Goal: Task Accomplishment & Management: Use online tool/utility

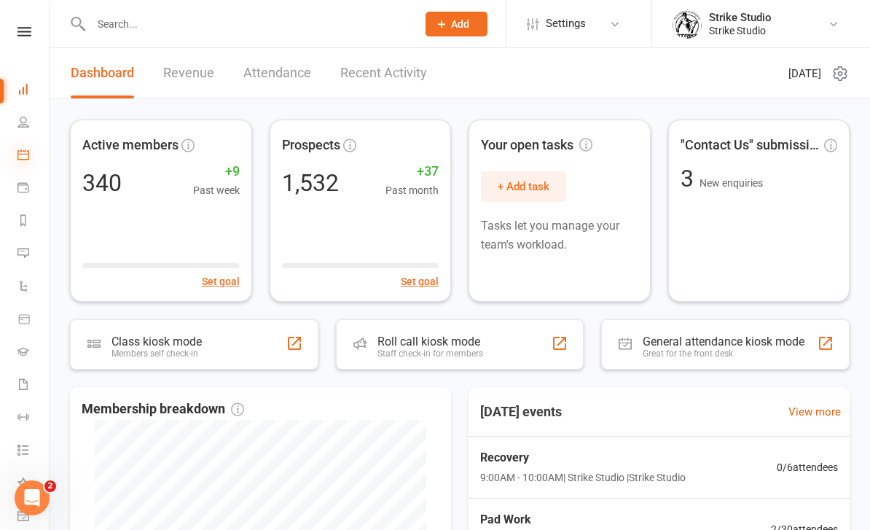
click at [26, 157] on icon at bounding box center [23, 155] width 12 height 12
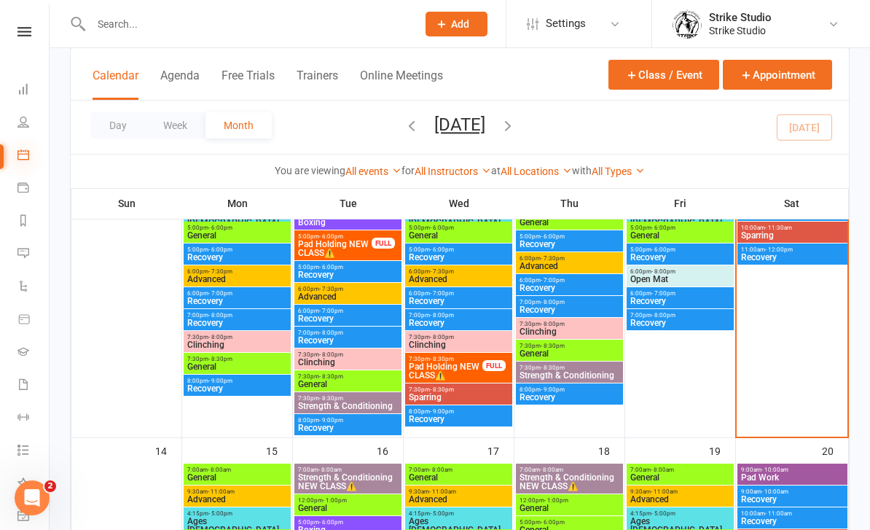
scroll to position [419, 0]
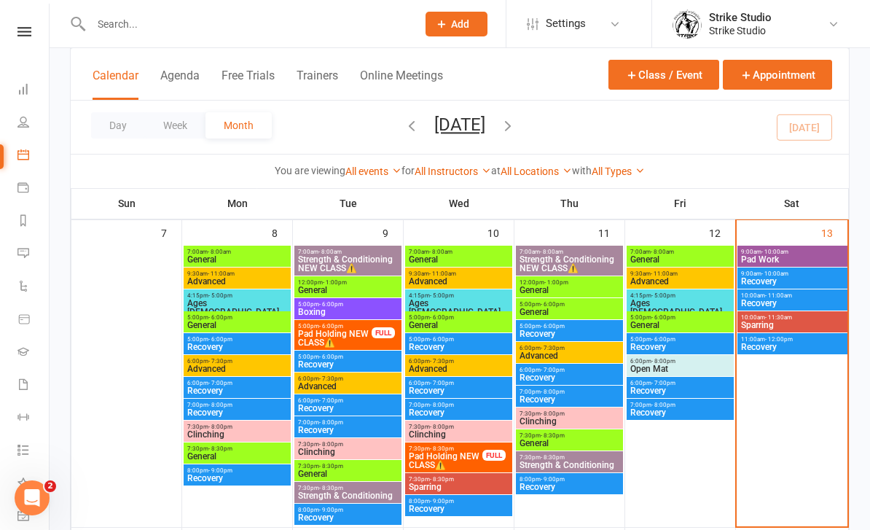
click at [794, 256] on span "Pad Work" at bounding box center [792, 259] width 104 height 9
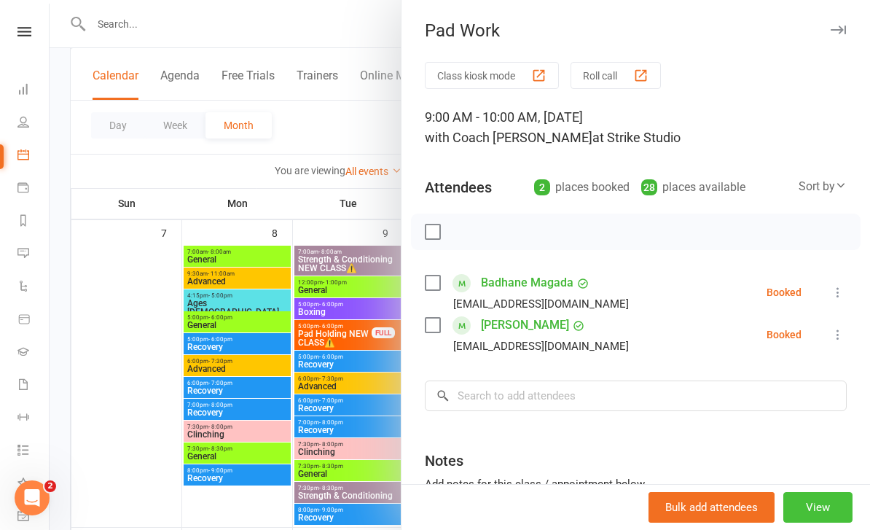
click at [836, 504] on button "View" at bounding box center [817, 507] width 69 height 31
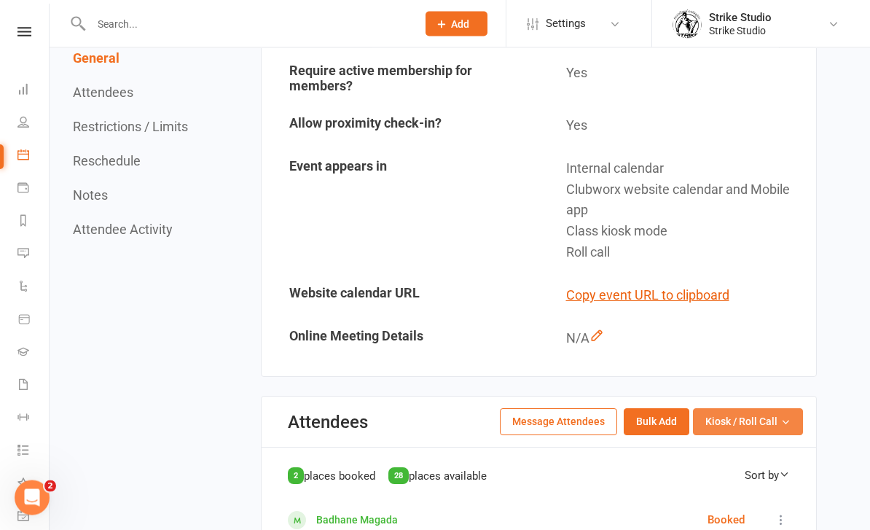
click at [732, 409] on button "Kiosk / Roll Call" at bounding box center [748, 422] width 110 height 26
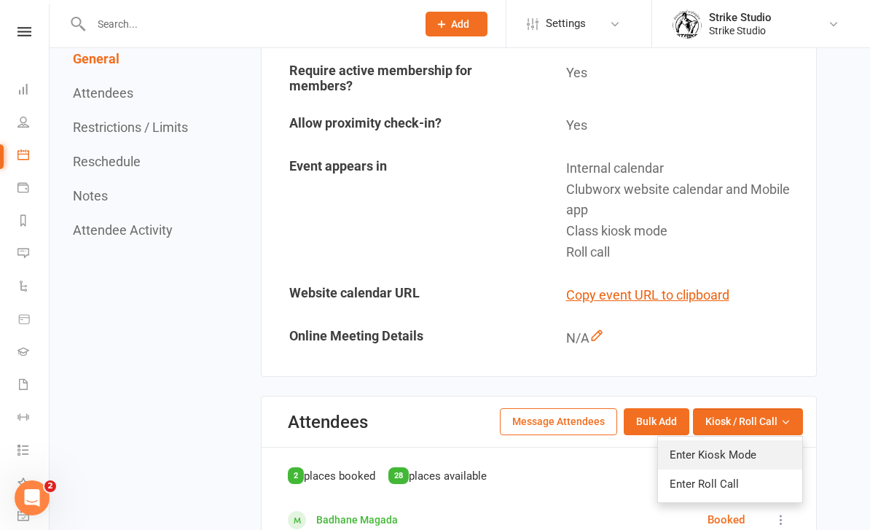
click at [708, 449] on link "Enter Kiosk Mode" at bounding box center [730, 454] width 144 height 29
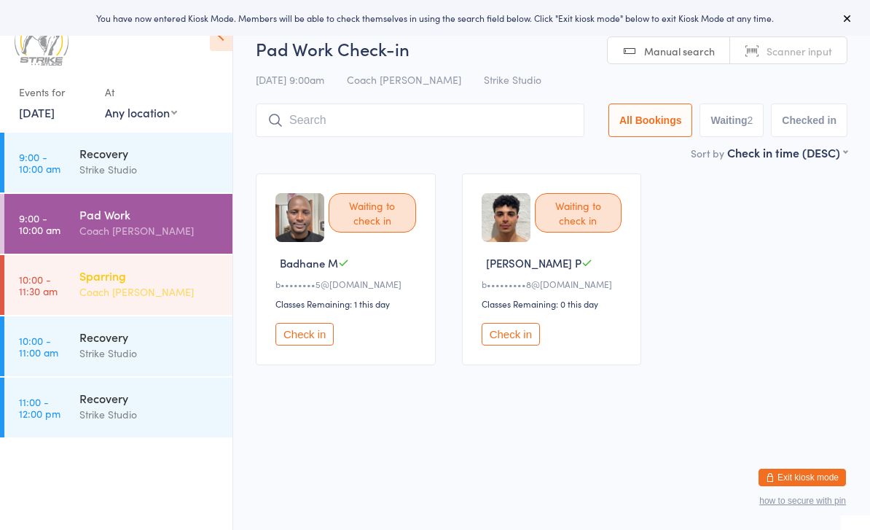
click at [161, 275] on div "Sparring" at bounding box center [149, 275] width 141 height 16
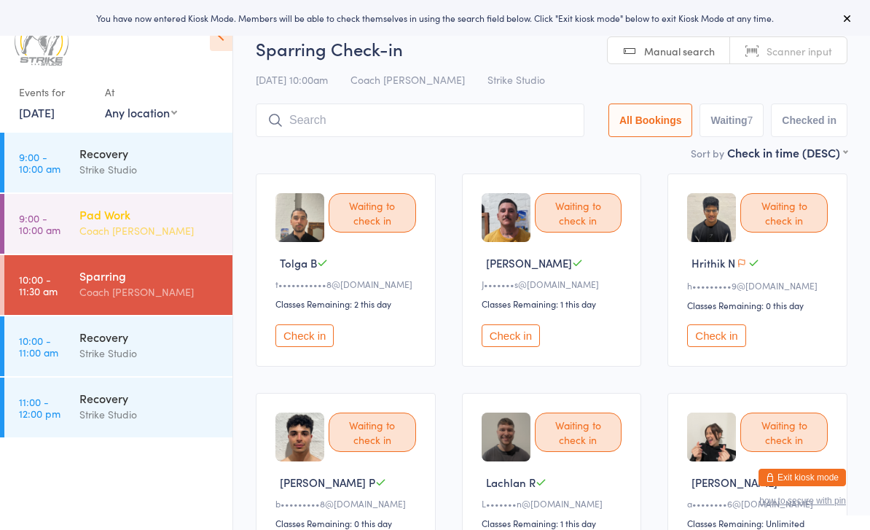
click at [181, 227] on div "Coach [PERSON_NAME]" at bounding box center [149, 230] width 141 height 17
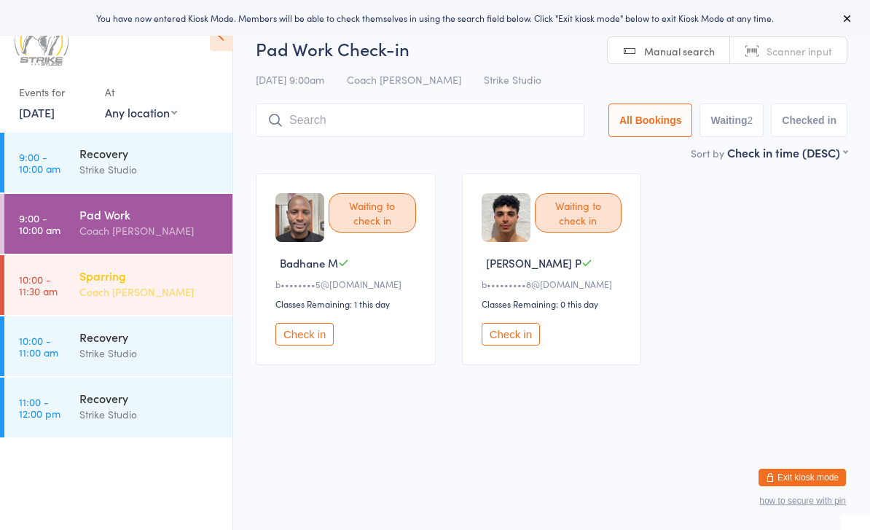
click at [179, 282] on div "Sparring" at bounding box center [149, 275] width 141 height 16
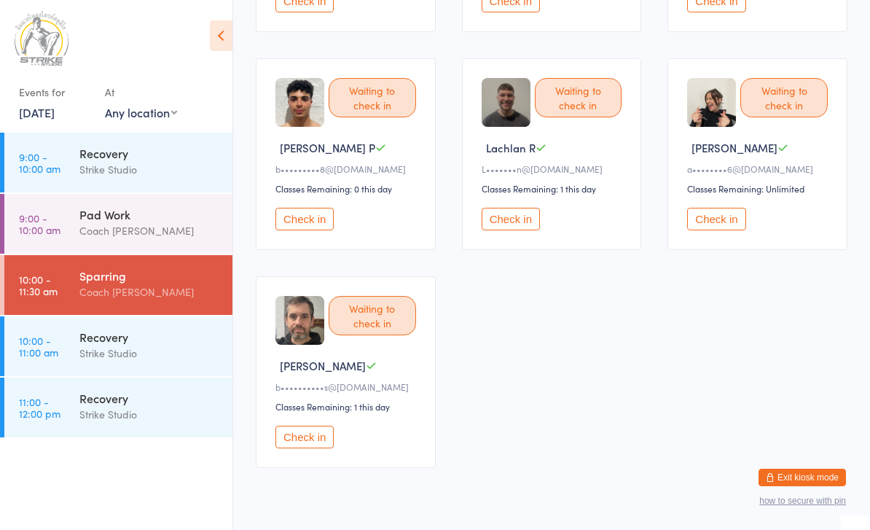
scroll to position [212, 0]
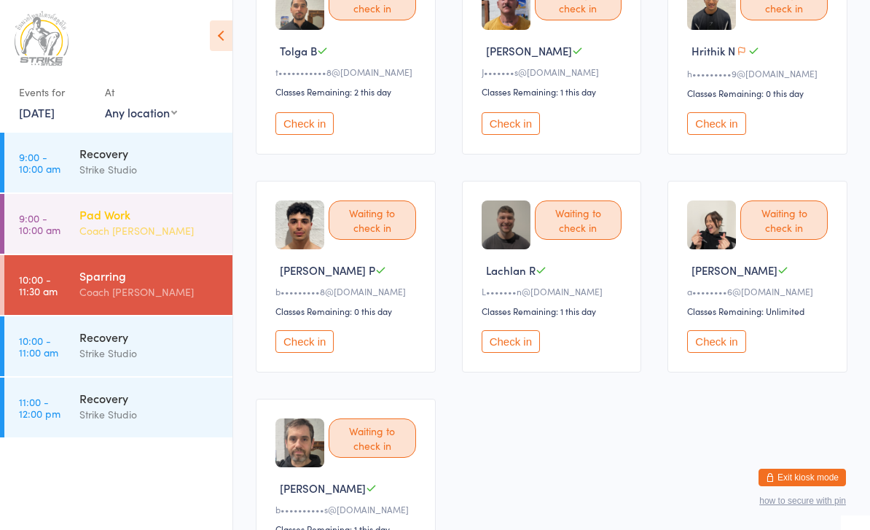
click at [197, 224] on div "Coach [PERSON_NAME]" at bounding box center [149, 230] width 141 height 17
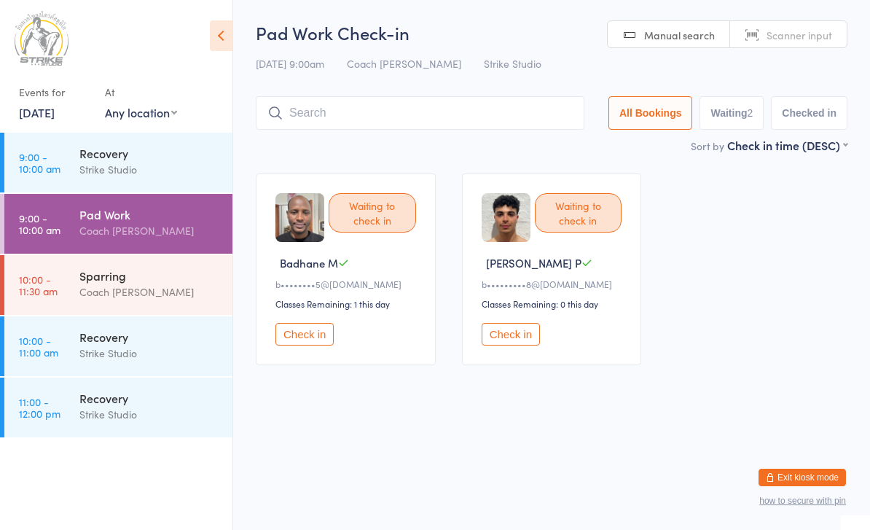
click at [507, 345] on button "Check in" at bounding box center [511, 334] width 58 height 23
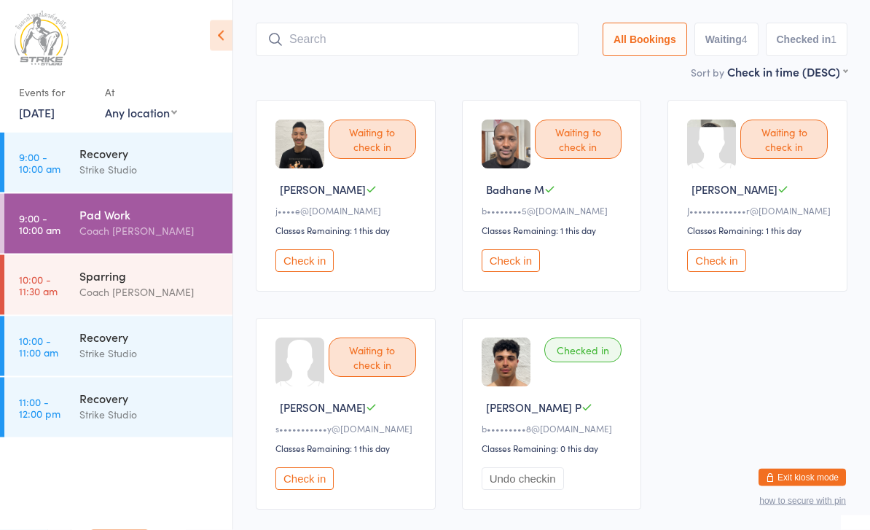
scroll to position [74, 0]
click at [316, 485] on button "Check in" at bounding box center [304, 478] width 58 height 23
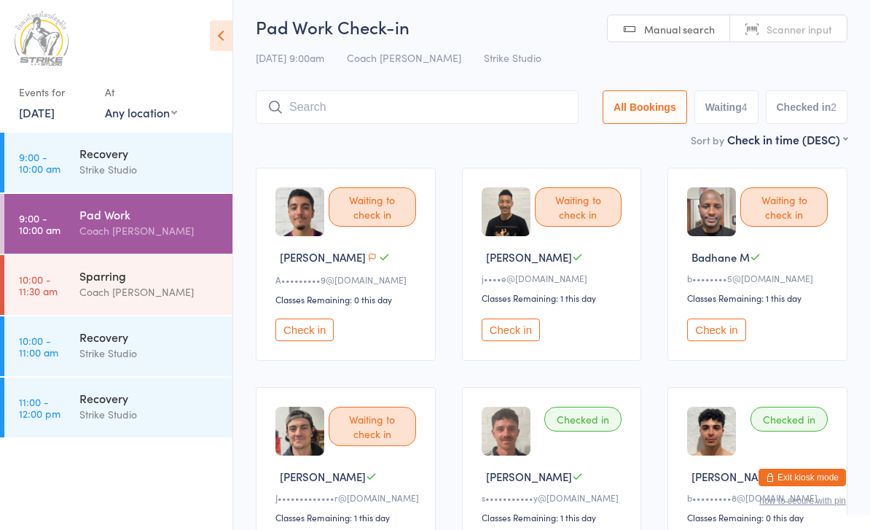
scroll to position [0, 0]
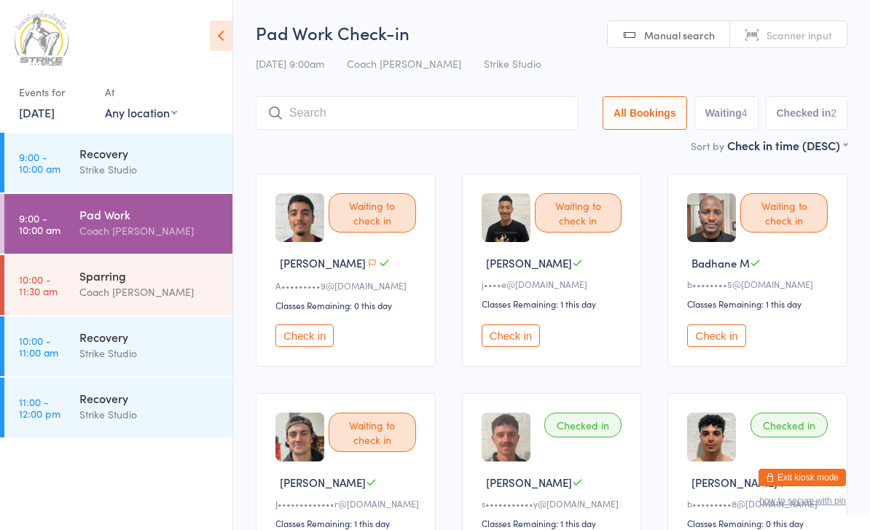
click at [341, 117] on input "search" at bounding box center [417, 113] width 323 height 34
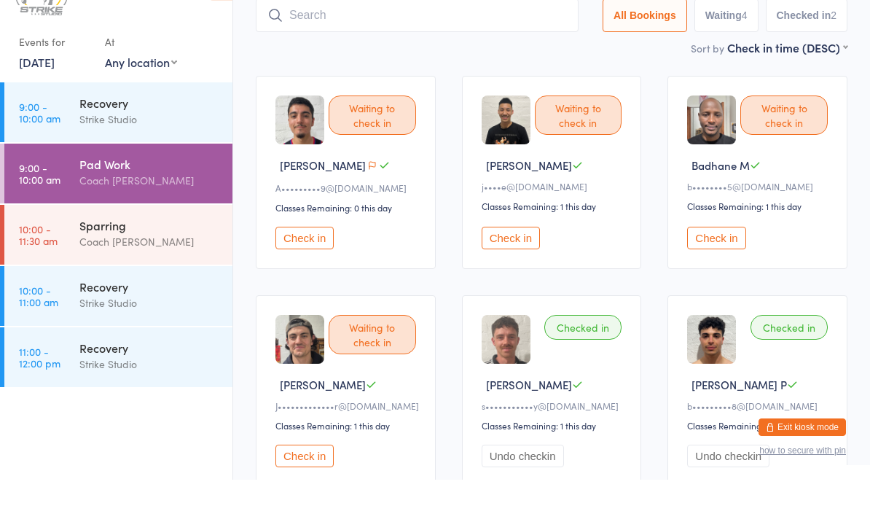
scroll to position [95, 0]
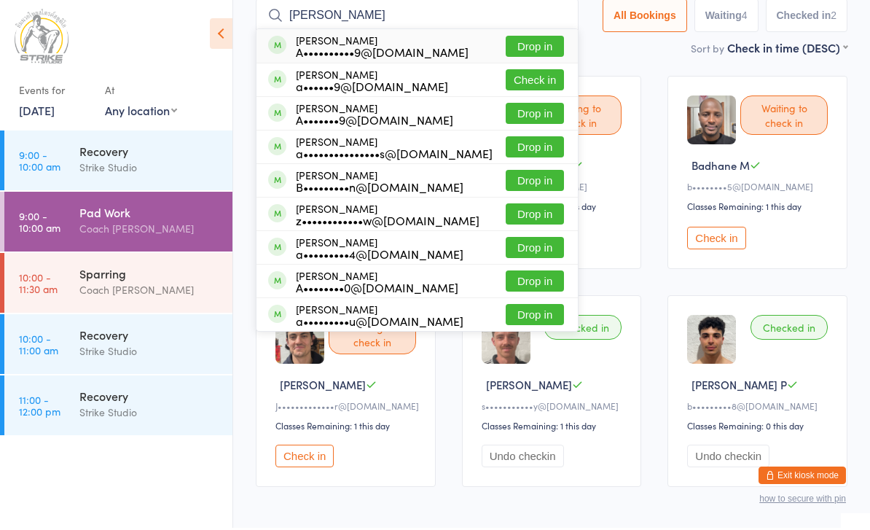
type input "[PERSON_NAME]"
click at [528, 75] on button "Check in" at bounding box center [535, 81] width 58 height 21
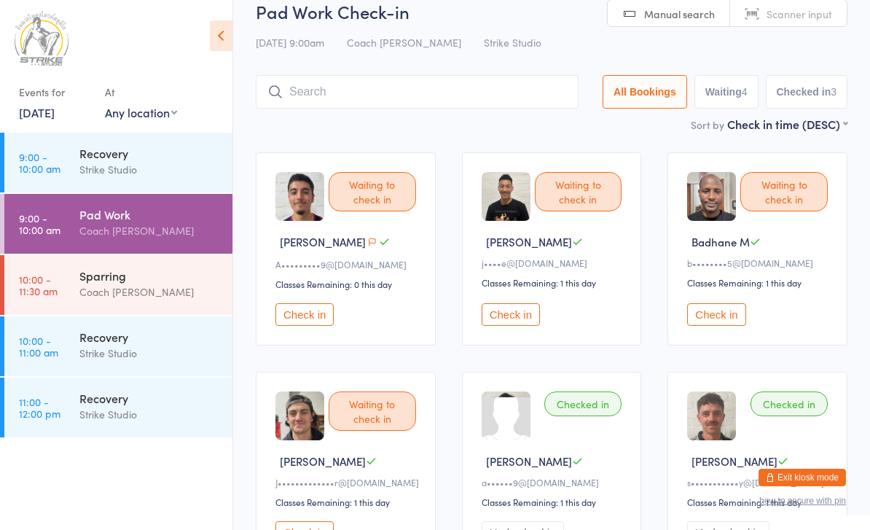
scroll to position [20, 0]
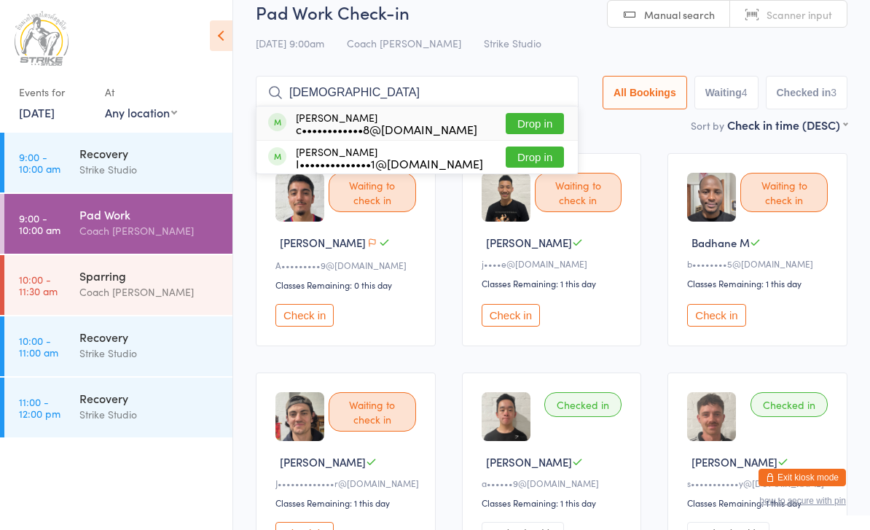
type input "[DEMOGRAPHIC_DATA]"
click at [522, 123] on button "Drop in" at bounding box center [535, 123] width 58 height 21
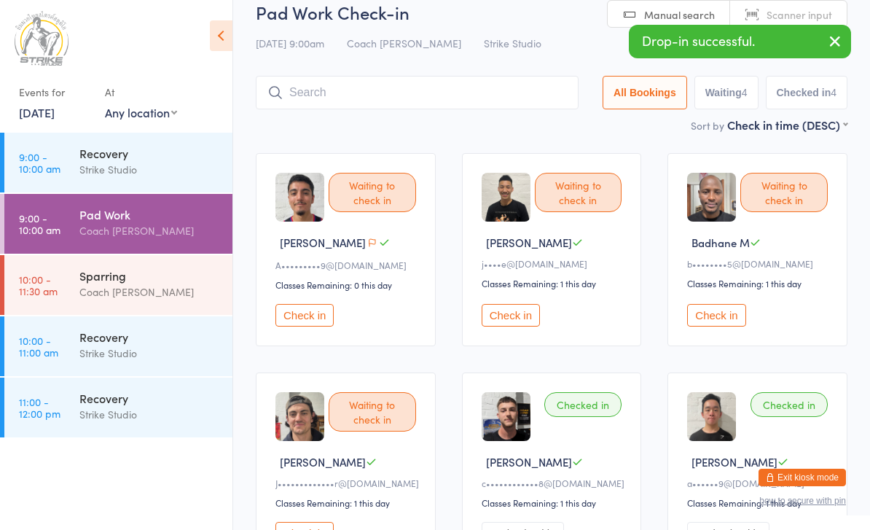
click at [305, 313] on button "Check in" at bounding box center [304, 315] width 58 height 23
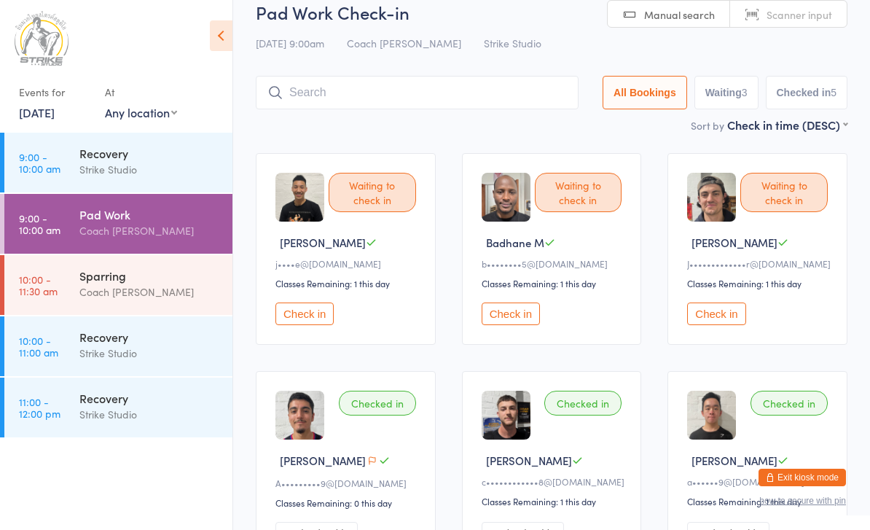
click at [444, 93] on input "search" at bounding box center [417, 93] width 323 height 34
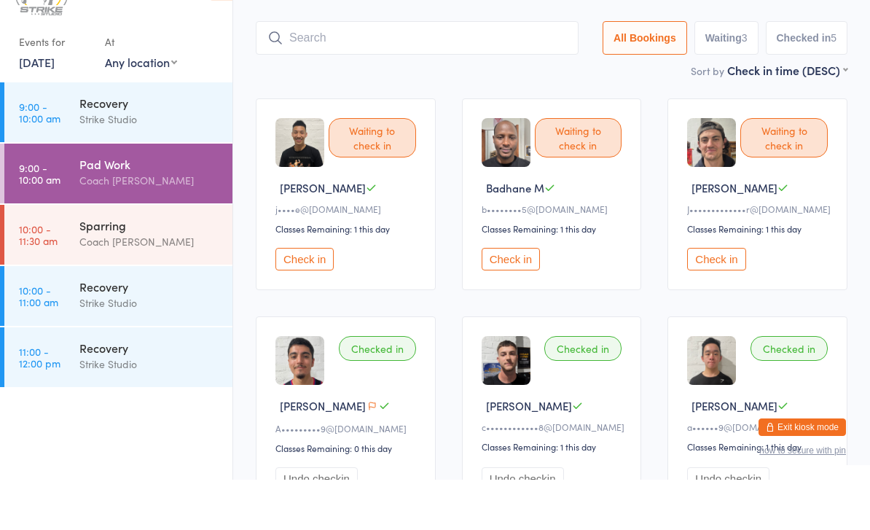
scroll to position [47, 0]
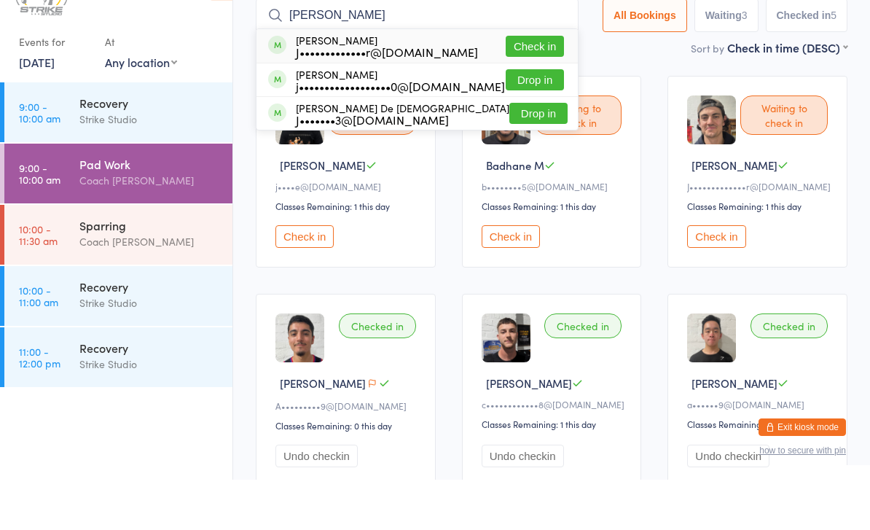
type input "[PERSON_NAME]"
click at [399, 85] on div "[PERSON_NAME] J•••••••••••••r@[DOMAIN_NAME]" at bounding box center [387, 96] width 182 height 23
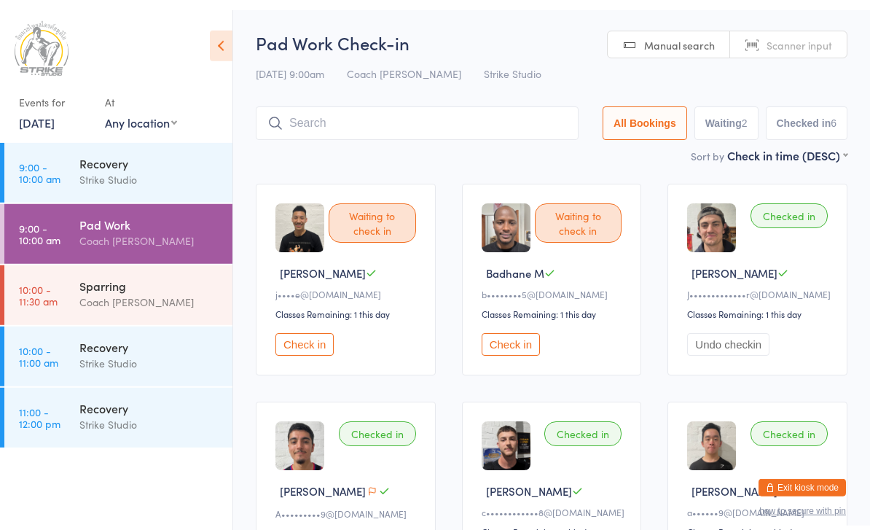
scroll to position [0, 0]
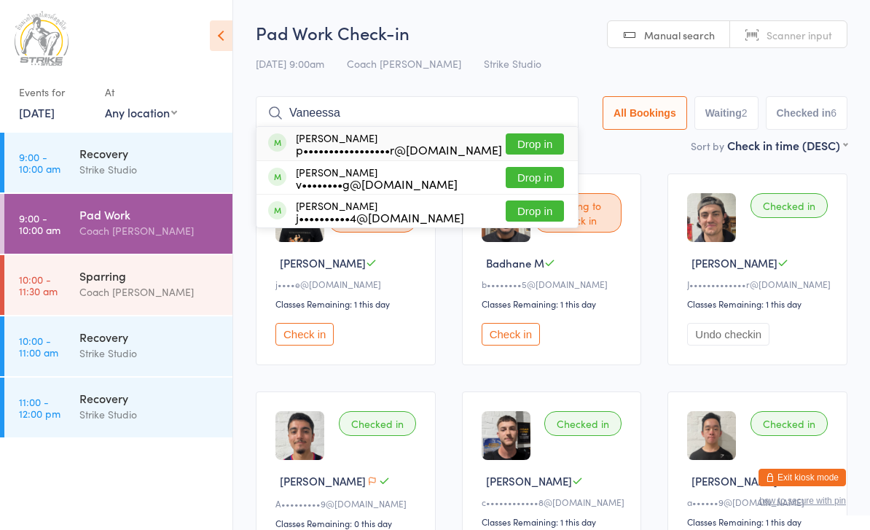
type input "Vaneessa"
click at [539, 181] on button "Drop in" at bounding box center [535, 177] width 58 height 21
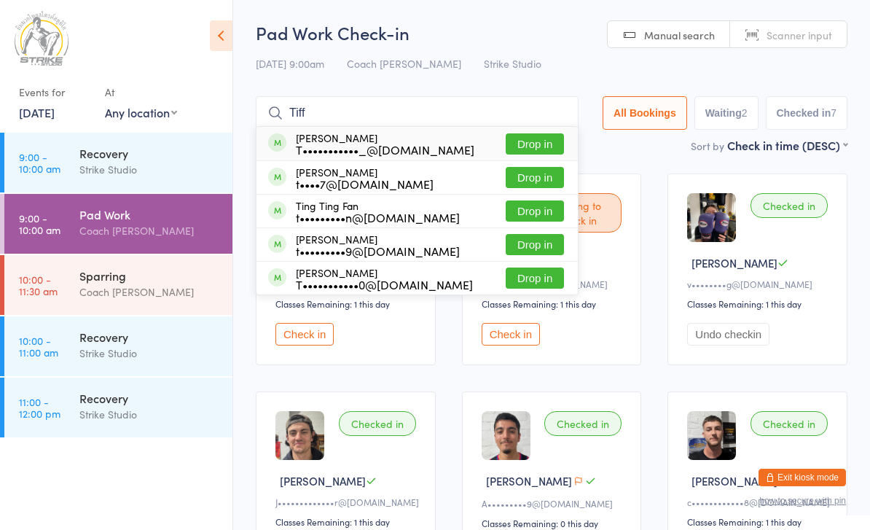
type input "Tiff"
click at [535, 149] on button "Drop in" at bounding box center [535, 143] width 58 height 21
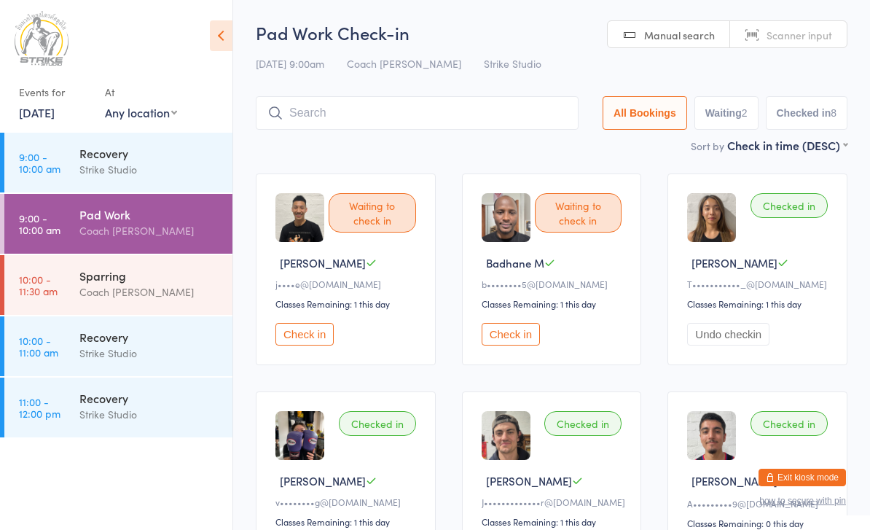
click at [314, 339] on button "Check in" at bounding box center [304, 334] width 58 height 23
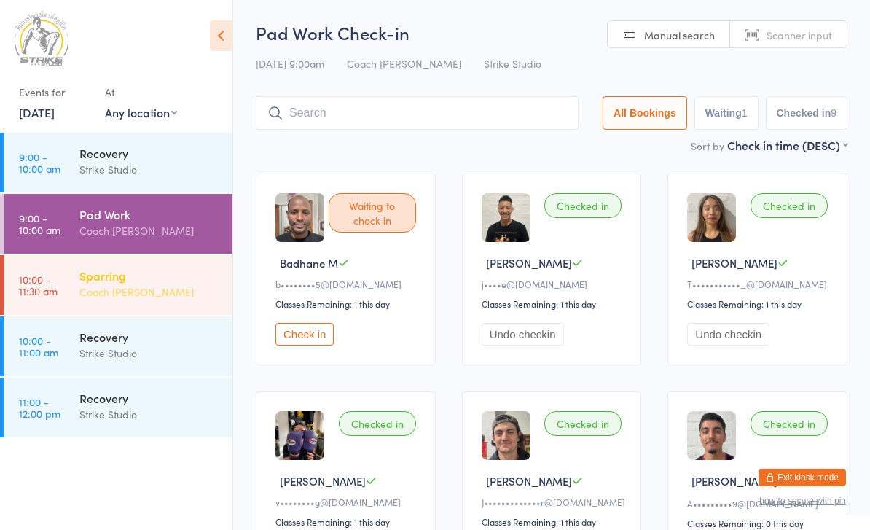
click at [46, 280] on time "10:00 - 11:30 am" at bounding box center [38, 284] width 39 height 23
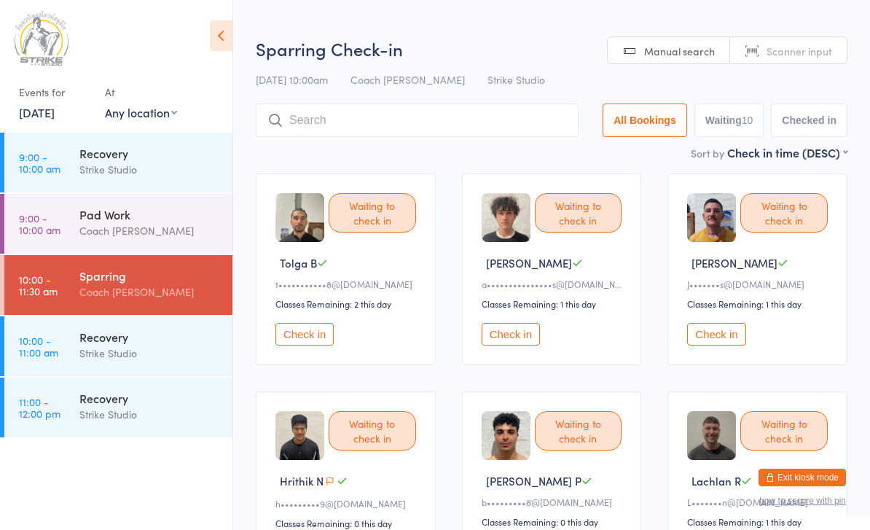
click at [228, 25] on icon at bounding box center [221, 35] width 23 height 31
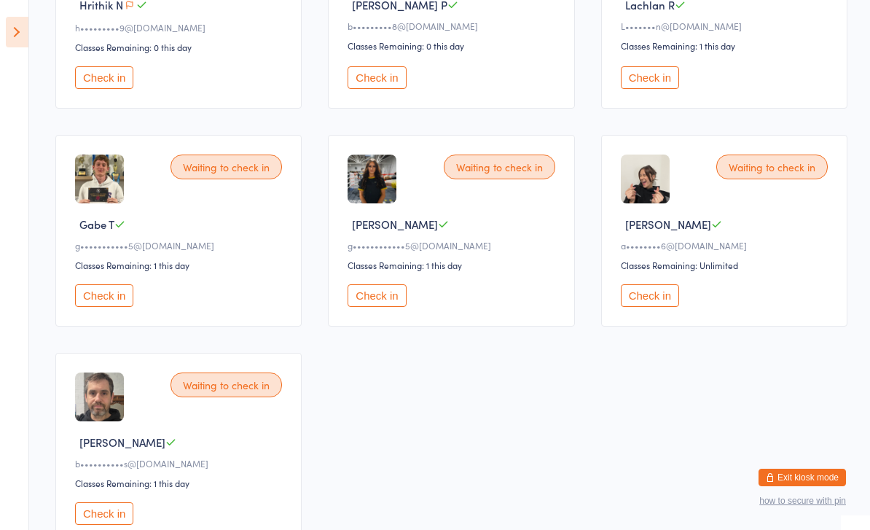
scroll to position [474, 0]
click at [410, 407] on div "Waiting to check in Tolga B t•••••••••••8@[DOMAIN_NAME] Classes Remaining: 2 th…" at bounding box center [451, 122] width 818 height 873
click at [231, 399] on div "Waiting to check in" at bounding box center [226, 386] width 111 height 25
click at [95, 526] on button "Check in" at bounding box center [104, 515] width 58 height 23
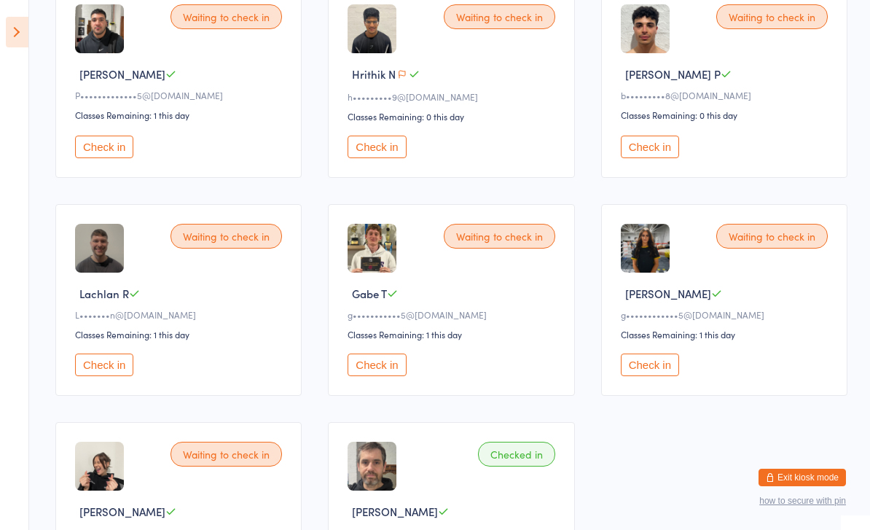
scroll to position [413, 0]
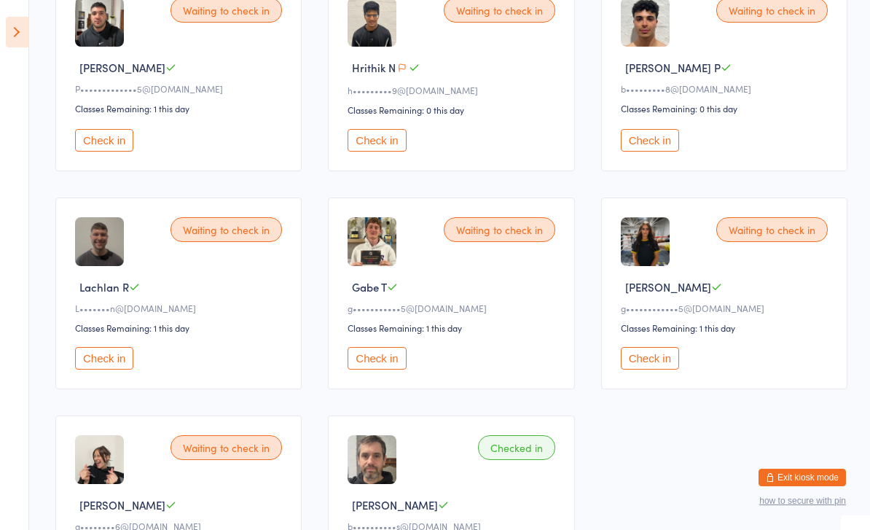
click at [108, 369] on button "Check in" at bounding box center [104, 358] width 58 height 23
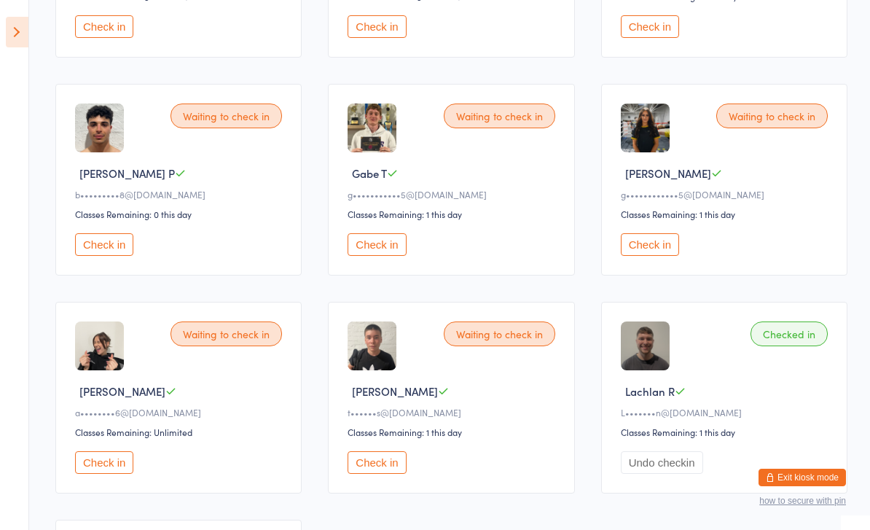
scroll to position [536, 0]
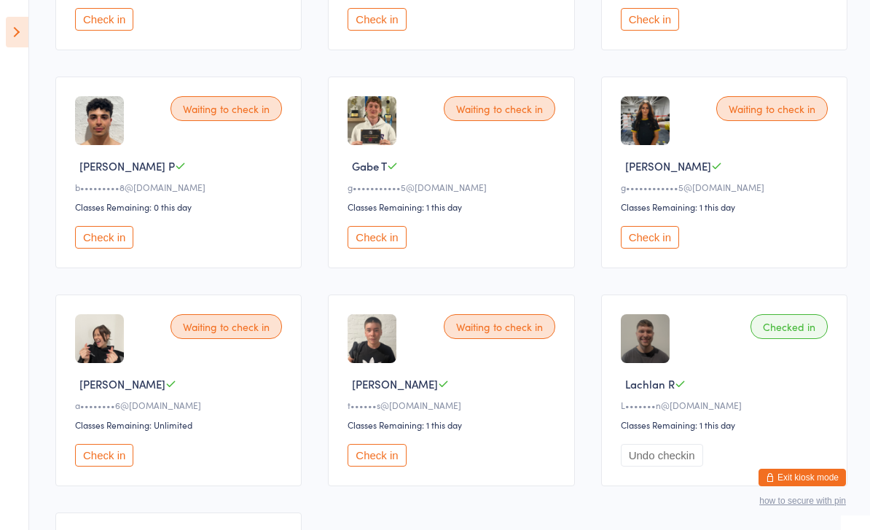
click at [662, 248] on button "Check in" at bounding box center [650, 237] width 58 height 23
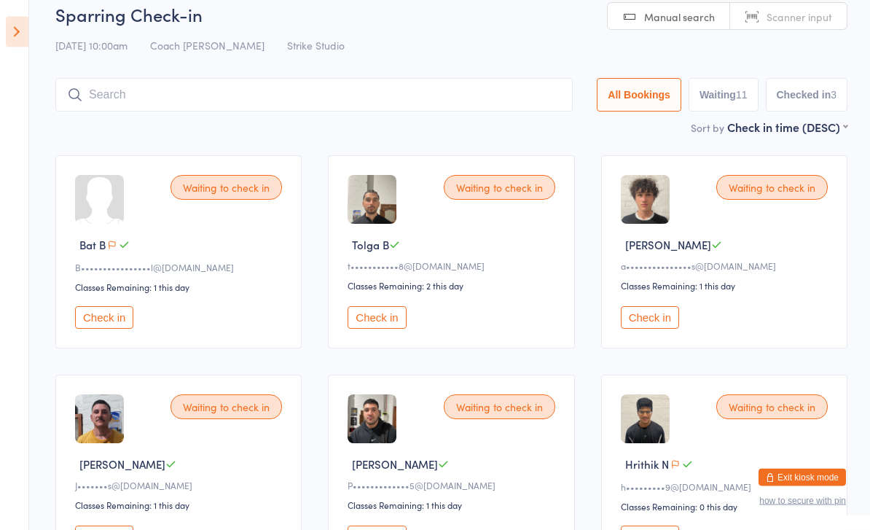
scroll to position [0, 0]
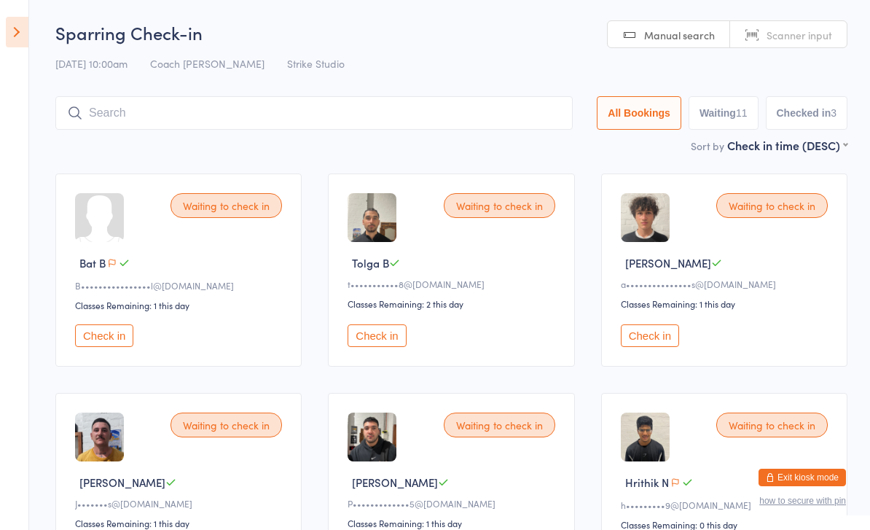
click at [199, 130] on input "search" at bounding box center [313, 113] width 517 height 34
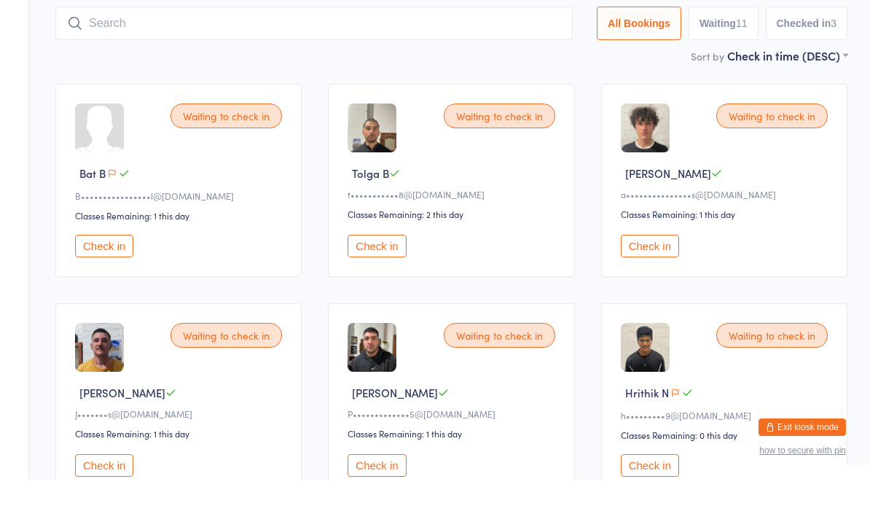
scroll to position [47, 0]
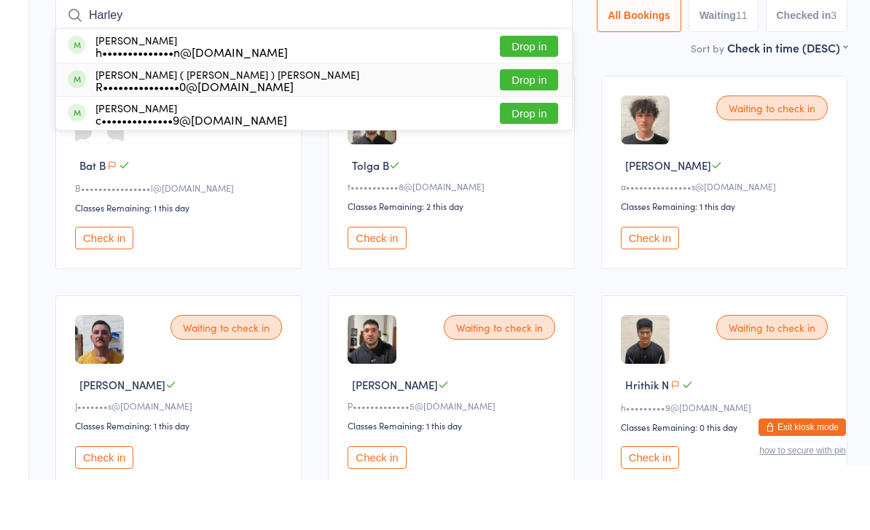
type input "Harley"
click at [520, 120] on button "Drop in" at bounding box center [529, 130] width 58 height 21
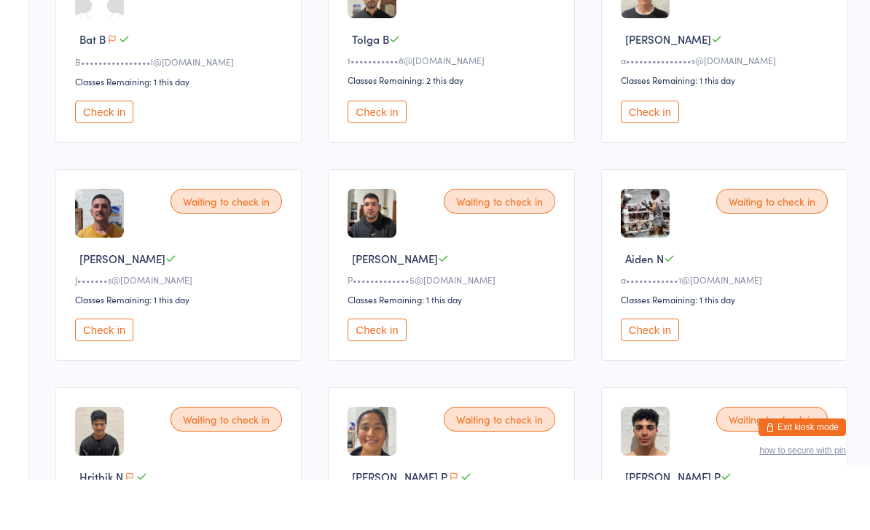
scroll to position [219, 0]
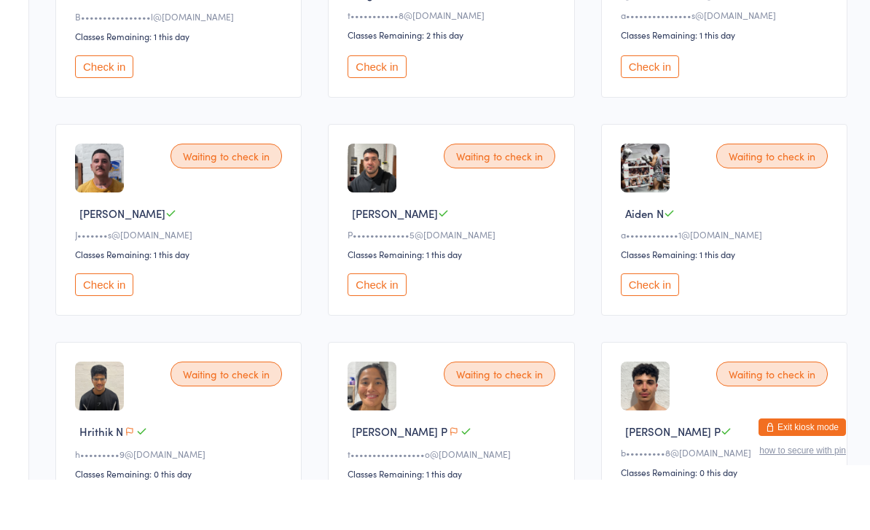
click at [105, 324] on button "Check in" at bounding box center [104, 335] width 58 height 23
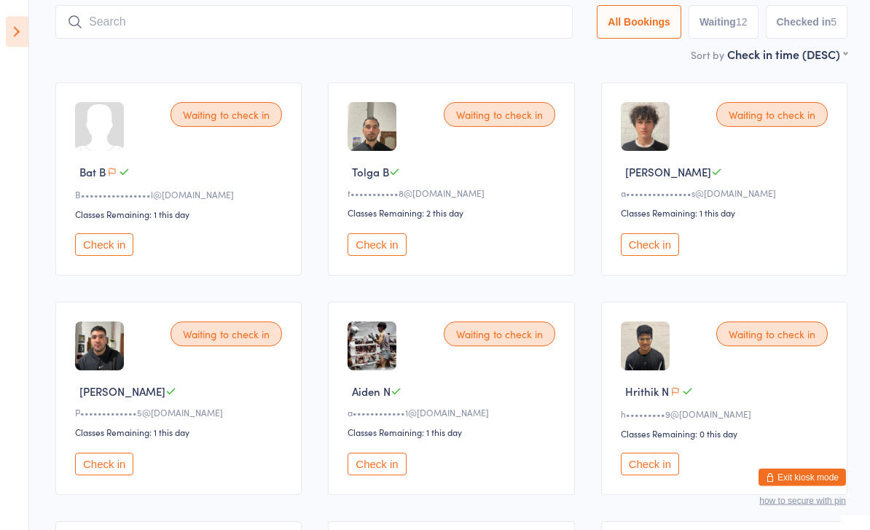
scroll to position [91, 0]
click at [382, 475] on button "Check in" at bounding box center [377, 464] width 58 height 23
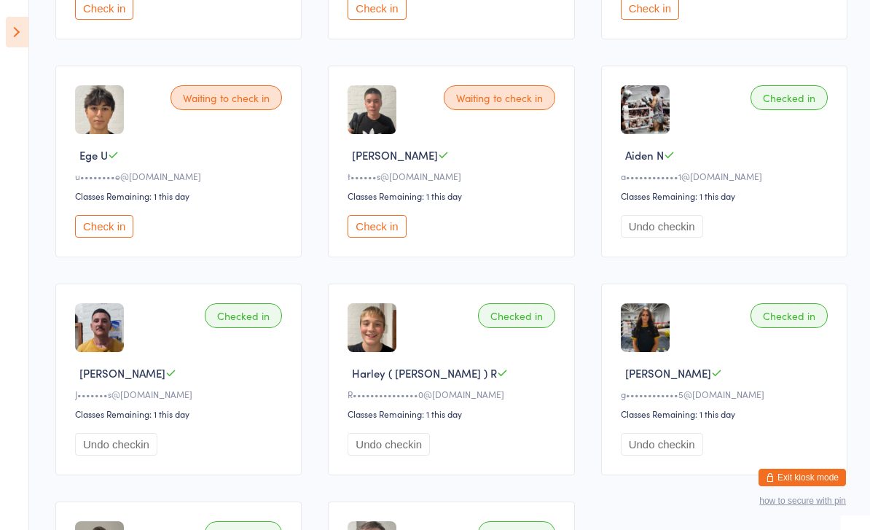
click at [103, 238] on button "Check in" at bounding box center [104, 226] width 58 height 23
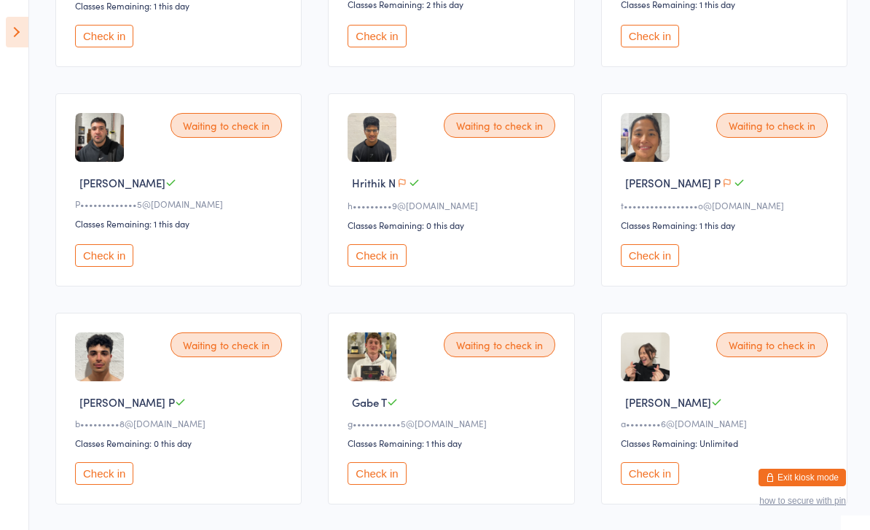
scroll to position [295, 0]
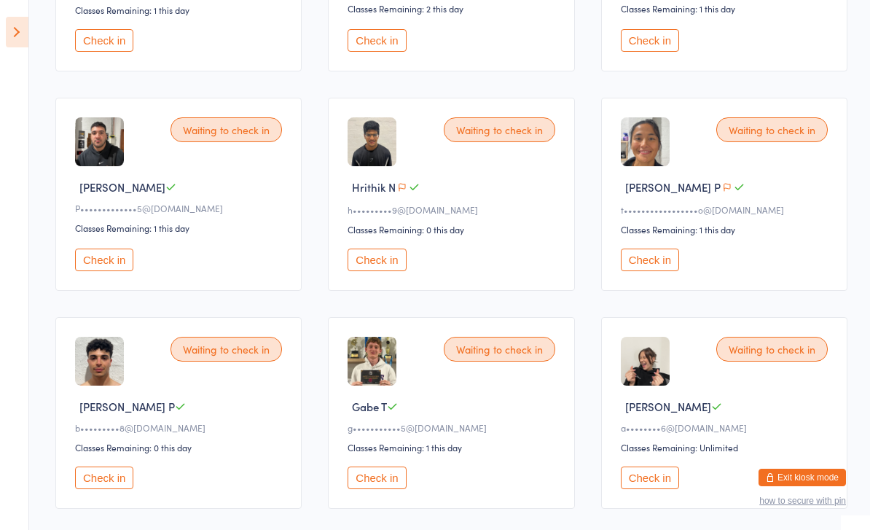
click at [654, 271] on button "Check in" at bounding box center [650, 259] width 58 height 23
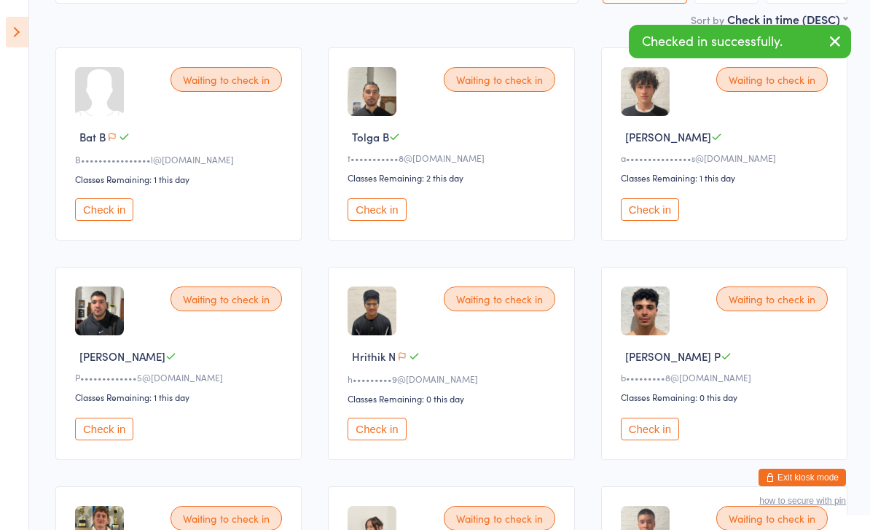
scroll to position [0, 0]
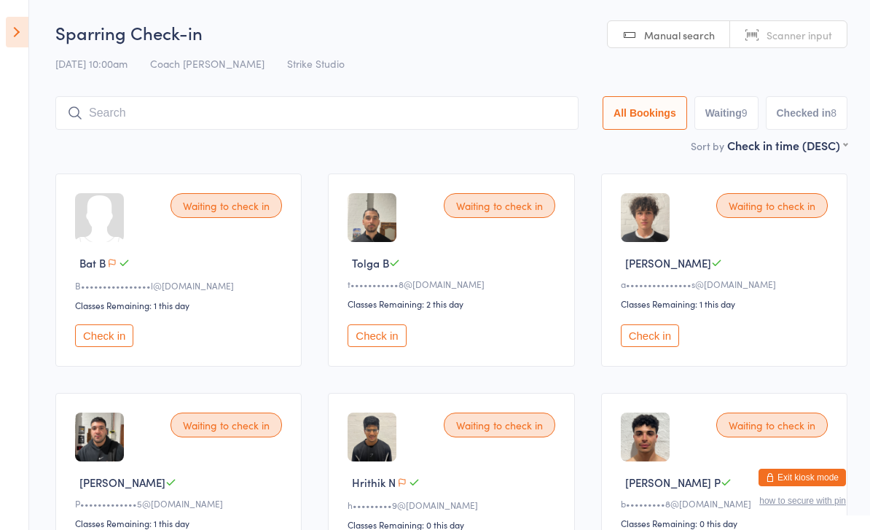
click at [177, 114] on input "search" at bounding box center [316, 113] width 523 height 34
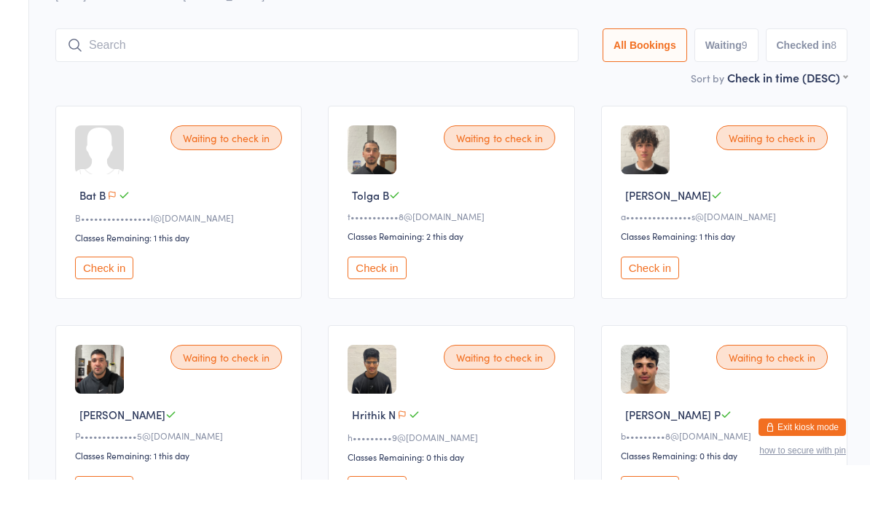
scroll to position [47, 0]
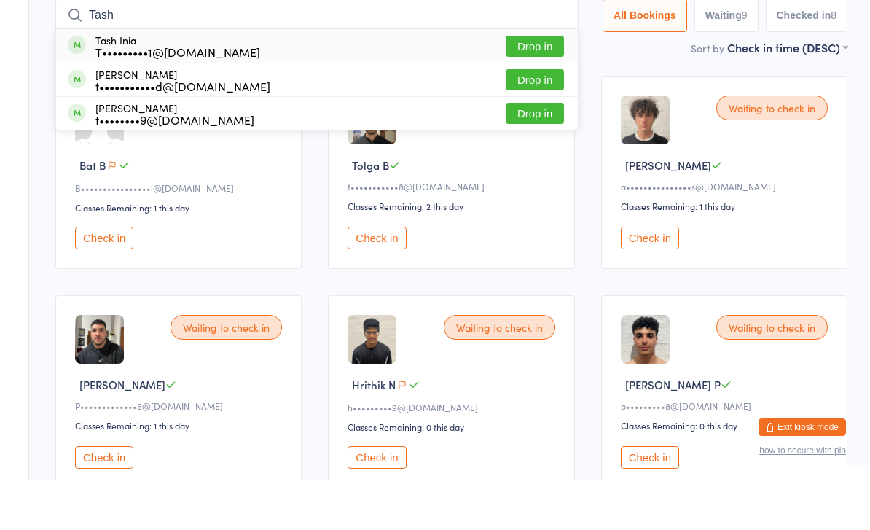
type input "Tash"
click at [536, 86] on button "Drop in" at bounding box center [535, 96] width 58 height 21
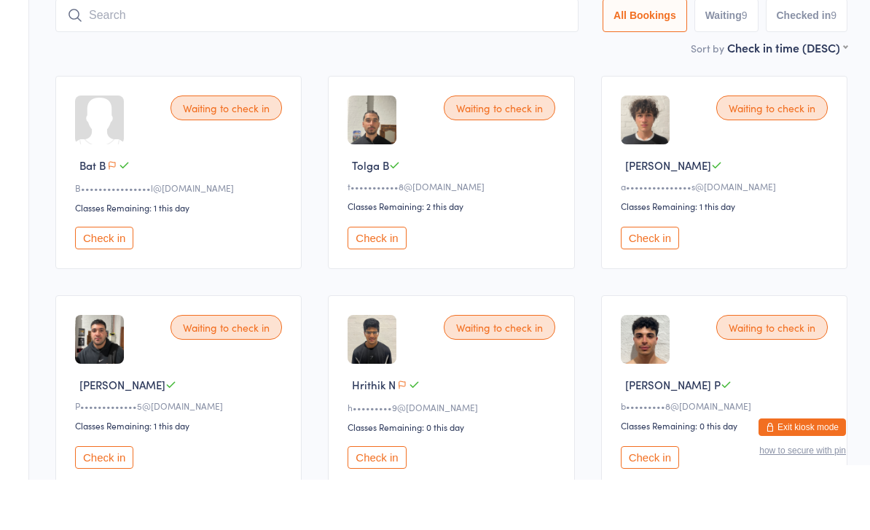
scroll to position [0, 0]
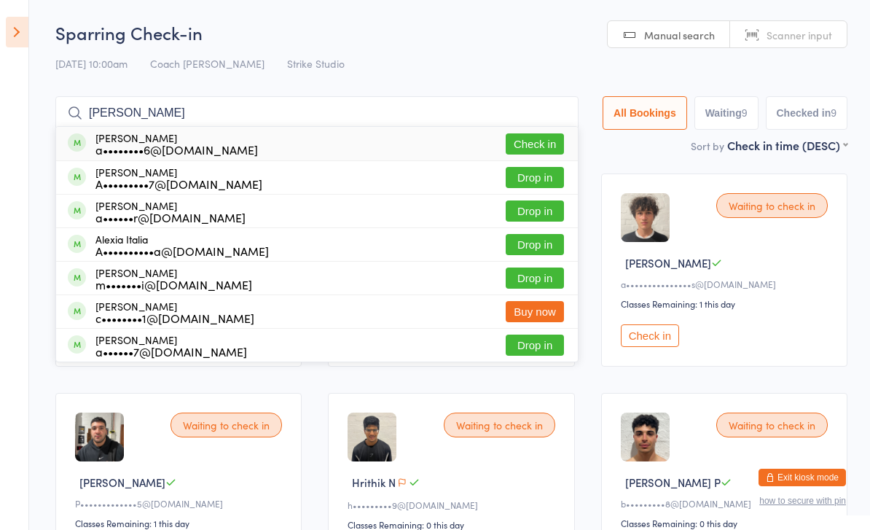
type input "[PERSON_NAME]"
click at [515, 143] on button "Check in" at bounding box center [535, 143] width 58 height 21
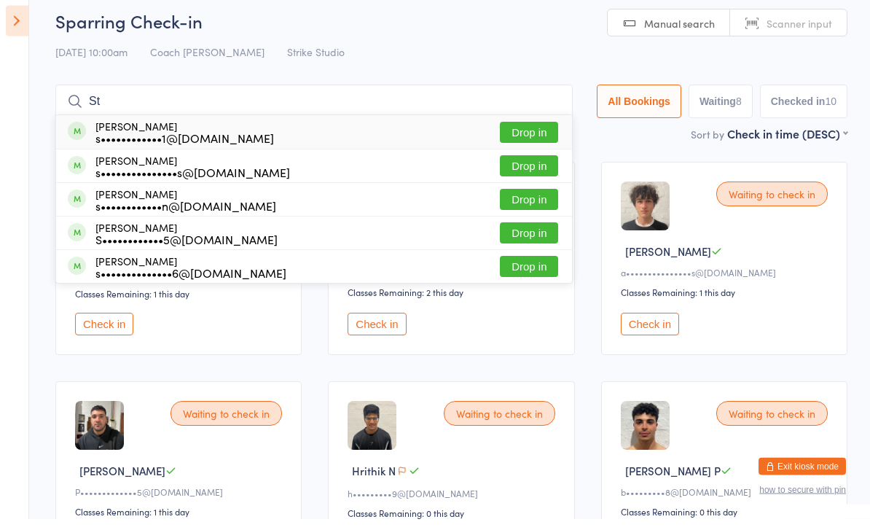
type input "S"
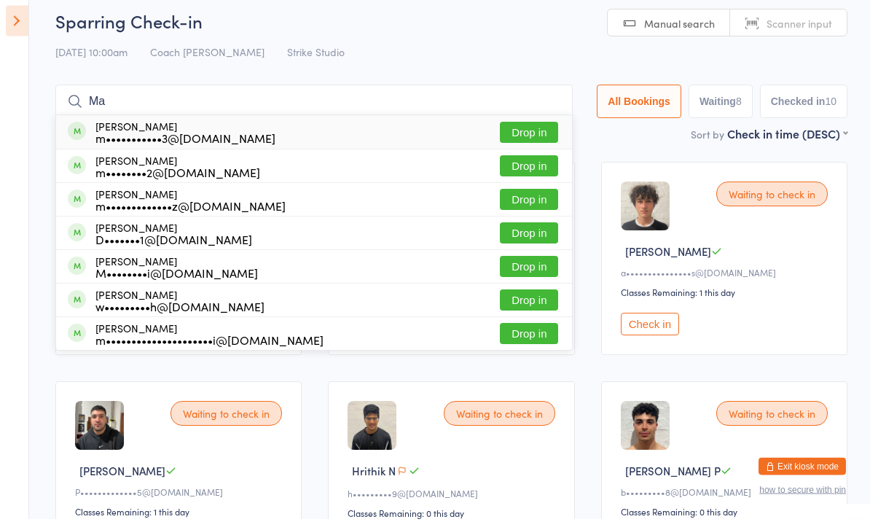
type input "M"
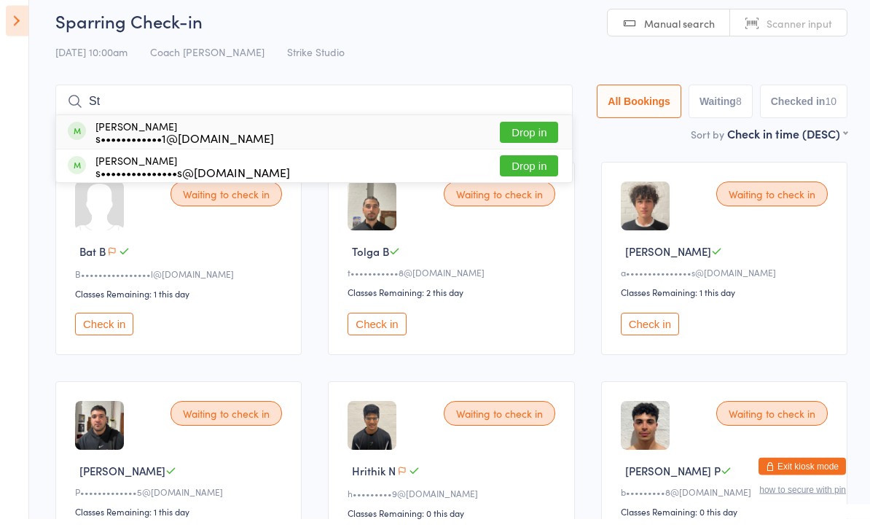
type input "S"
type input "[PERSON_NAME]"
click at [530, 136] on button "Check in" at bounding box center [529, 143] width 58 height 21
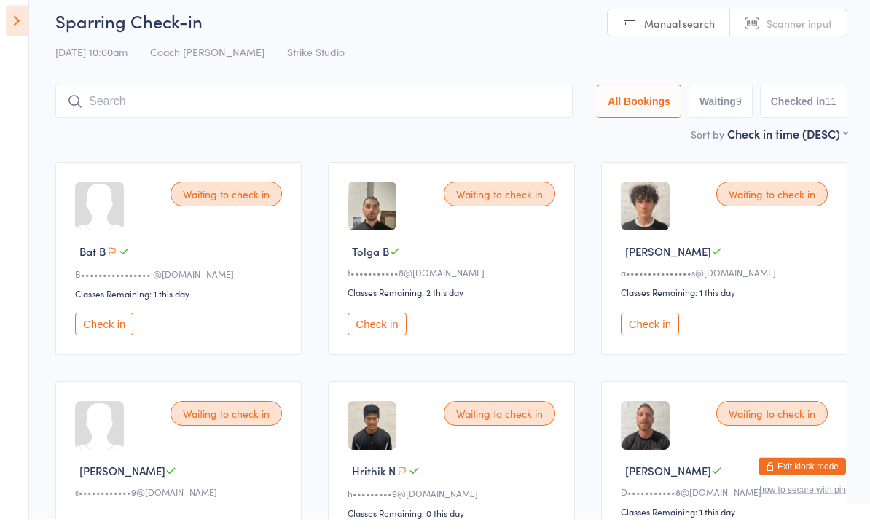
click at [399, 355] on div "Waiting to check in Tolga B t•••••••••••8@[DOMAIN_NAME] Classes Remaining: 2 th…" at bounding box center [451, 269] width 246 height 193
click at [368, 325] on button "Check in" at bounding box center [377, 335] width 58 height 23
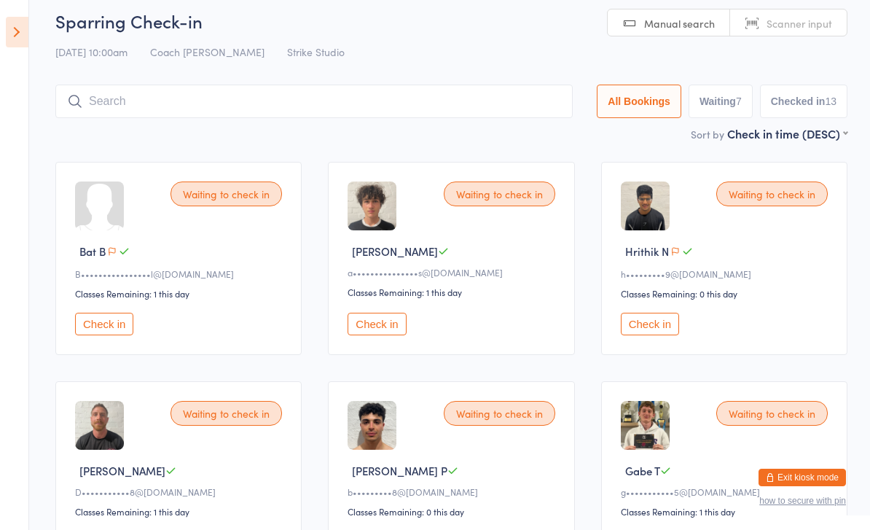
click at [139, 95] on input "search" at bounding box center [313, 102] width 517 height 34
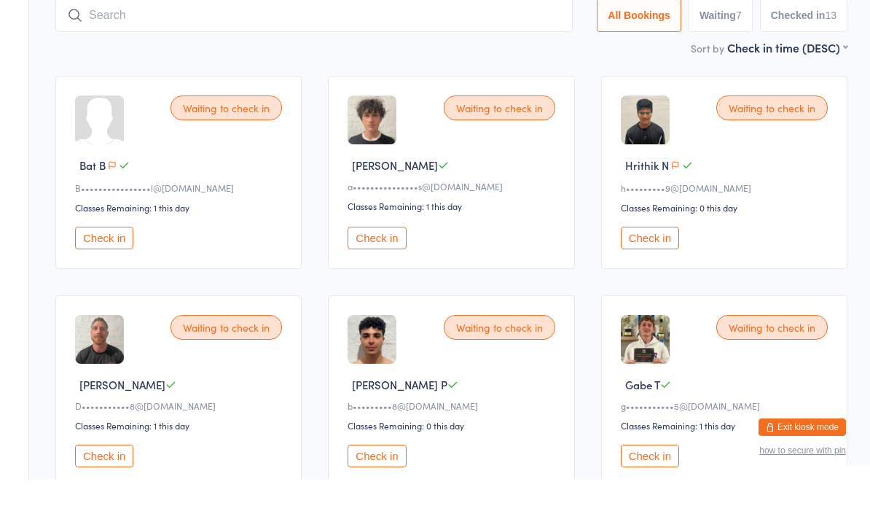
scroll to position [95, 0]
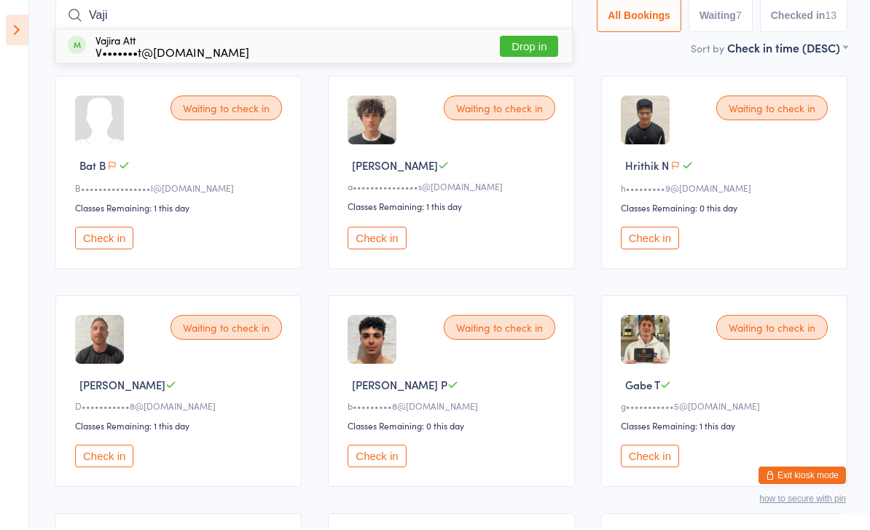
type input "Vaji"
click at [512, 47] on button "Drop in" at bounding box center [529, 48] width 58 height 21
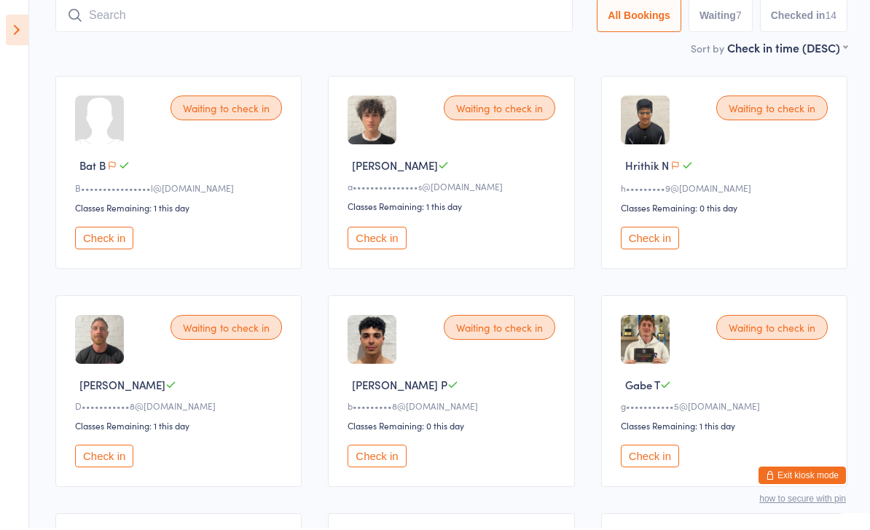
scroll to position [98, 0]
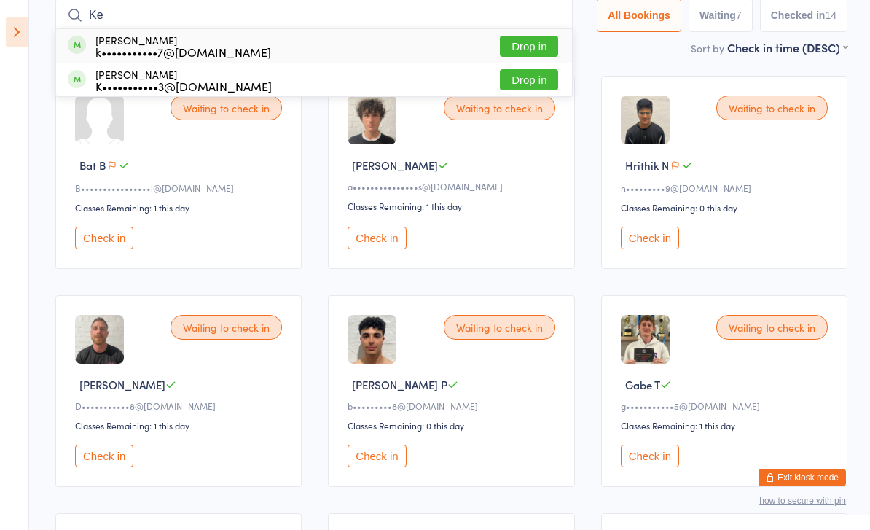
type input "Ke"
click at [539, 84] on button "Drop in" at bounding box center [529, 79] width 58 height 21
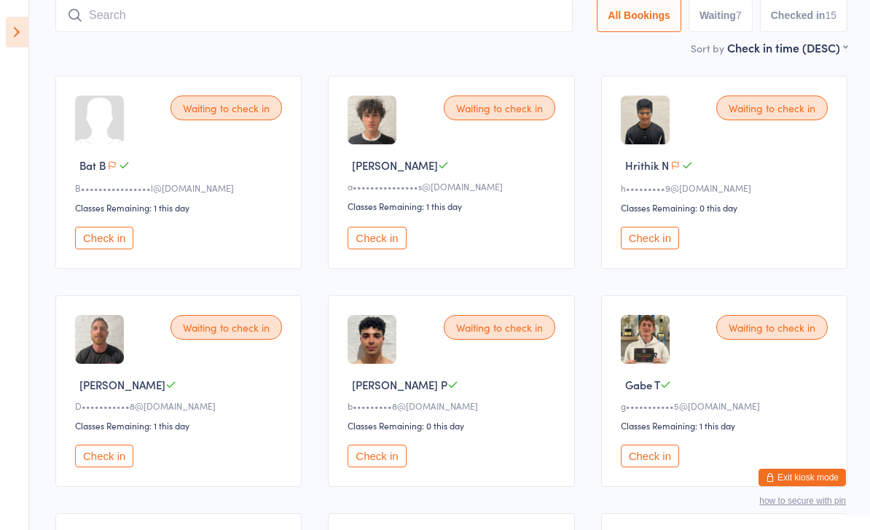
click at [110, 457] on button "Check in" at bounding box center [104, 456] width 58 height 23
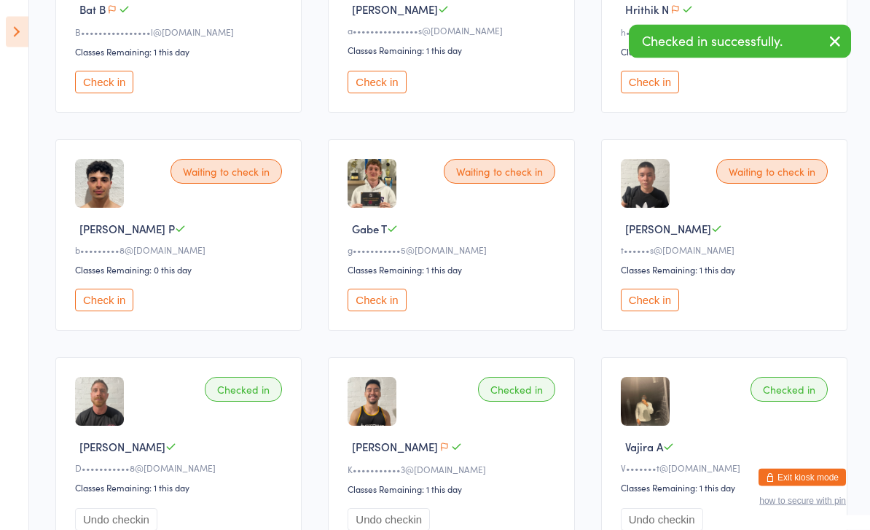
click at [649, 304] on button "Check in" at bounding box center [650, 300] width 58 height 23
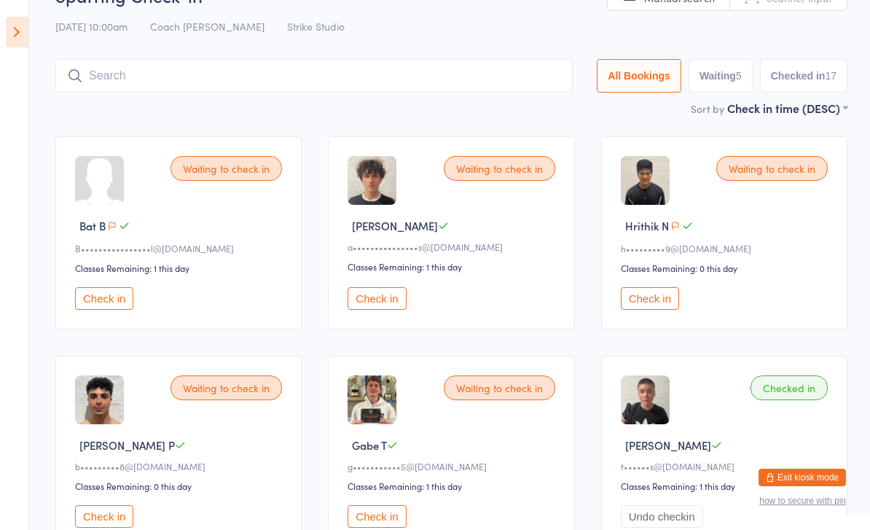
scroll to position [0, 0]
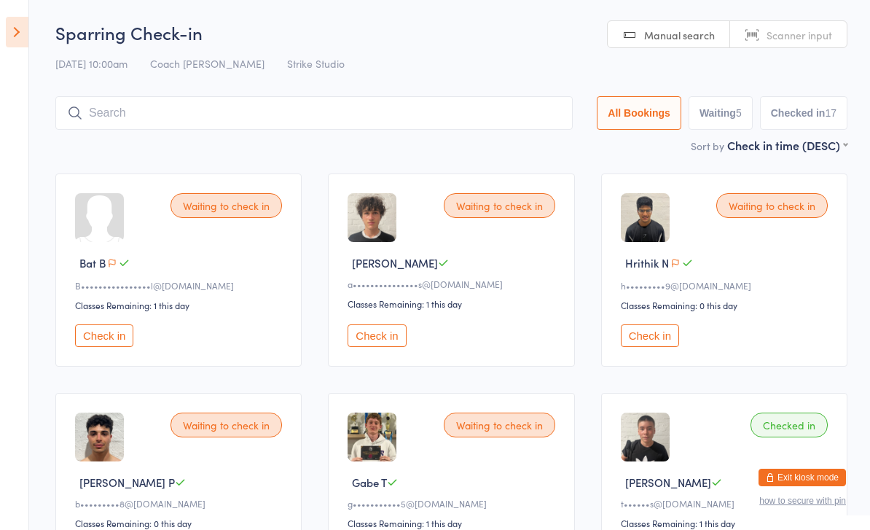
click at [257, 119] on input "search" at bounding box center [313, 113] width 517 height 34
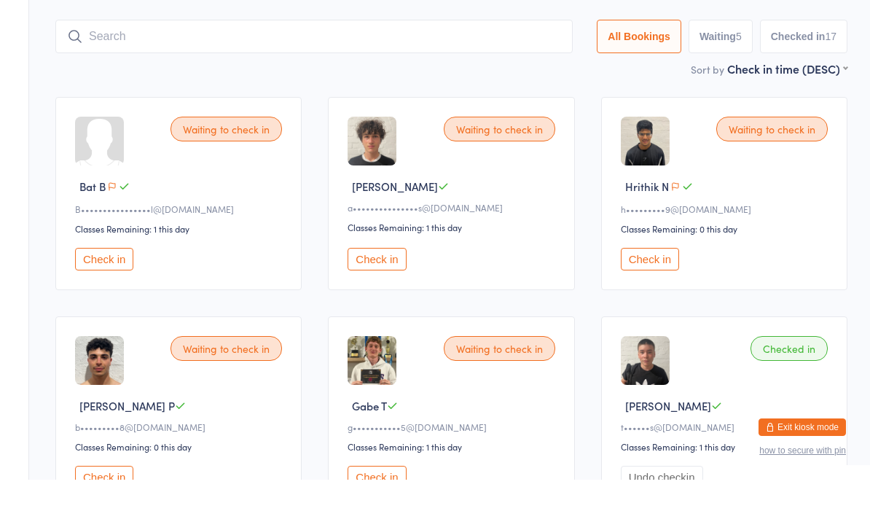
scroll to position [47, 0]
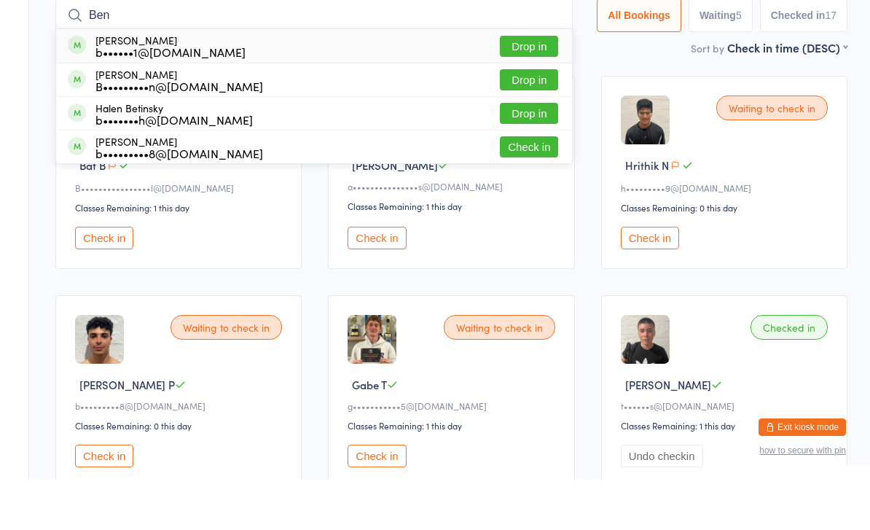
type input "Ben"
click at [521, 120] on button "Drop in" at bounding box center [529, 130] width 58 height 21
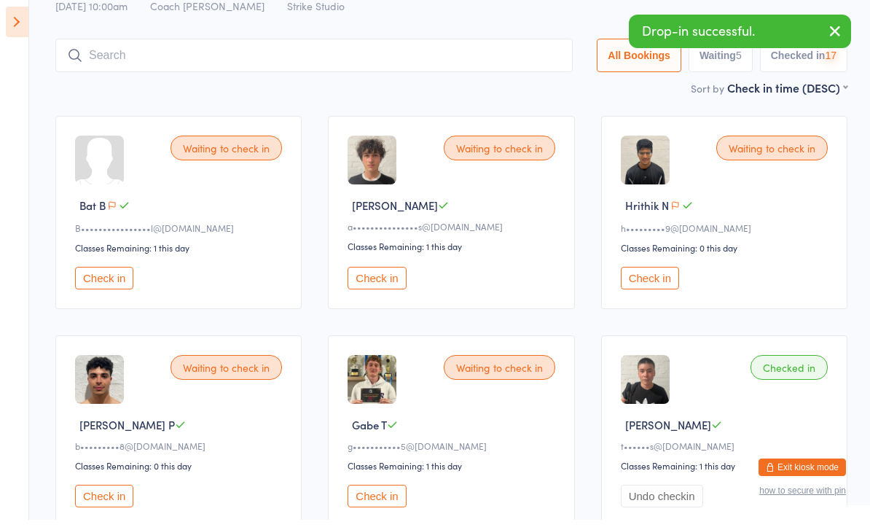
scroll to position [0, 0]
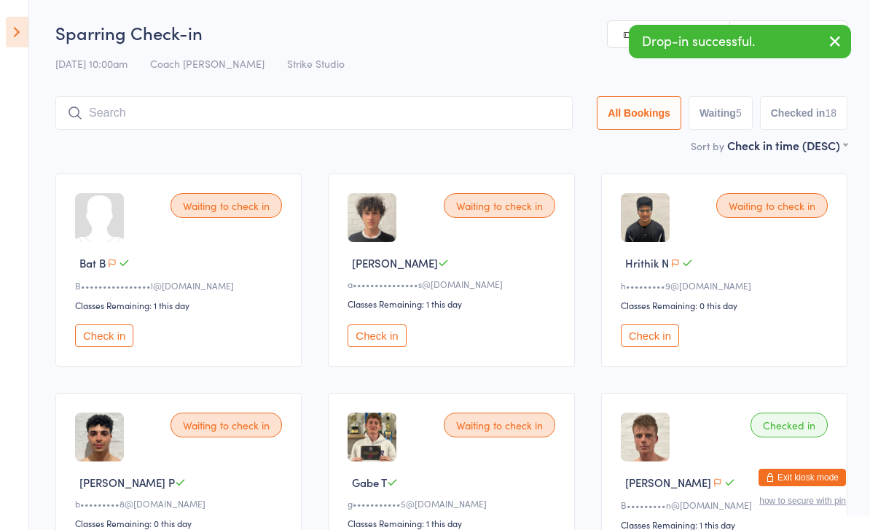
click at [22, 36] on icon at bounding box center [17, 32] width 23 height 31
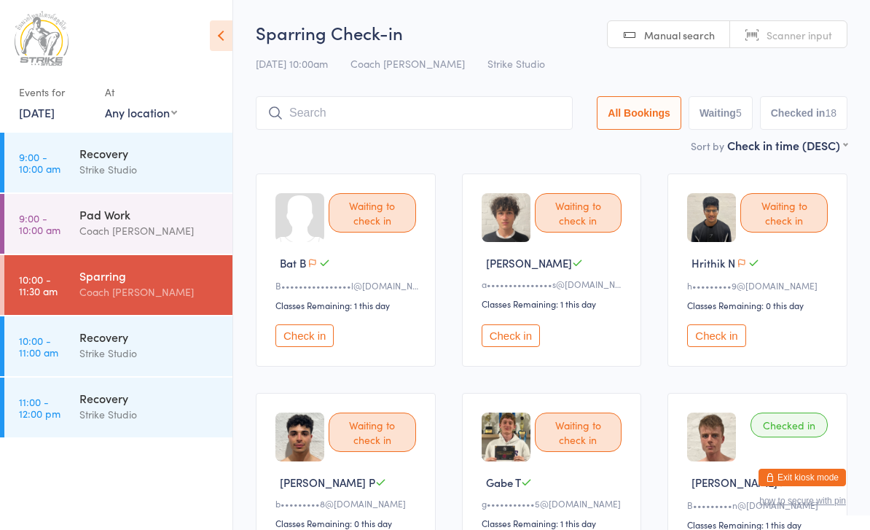
click at [324, 112] on input "search" at bounding box center [414, 113] width 317 height 34
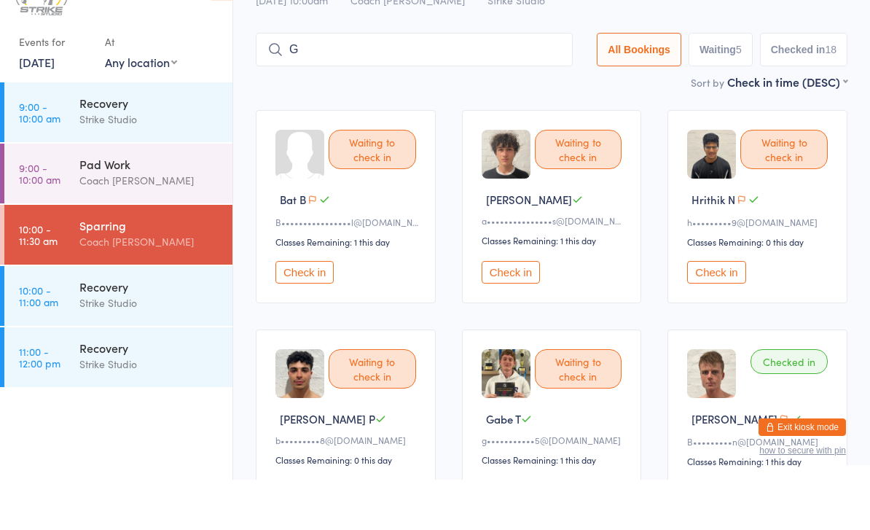
scroll to position [20, 0]
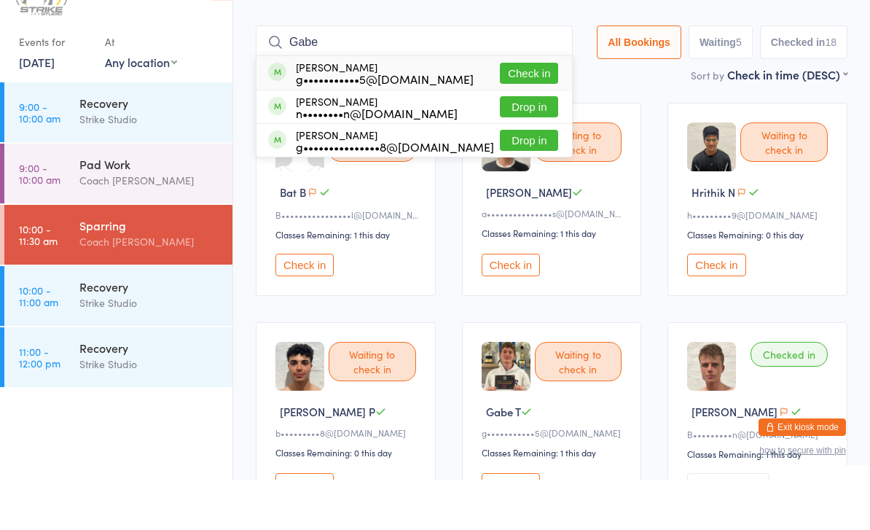
type input "Gabe"
click at [539, 113] on button "Check in" at bounding box center [529, 123] width 58 height 21
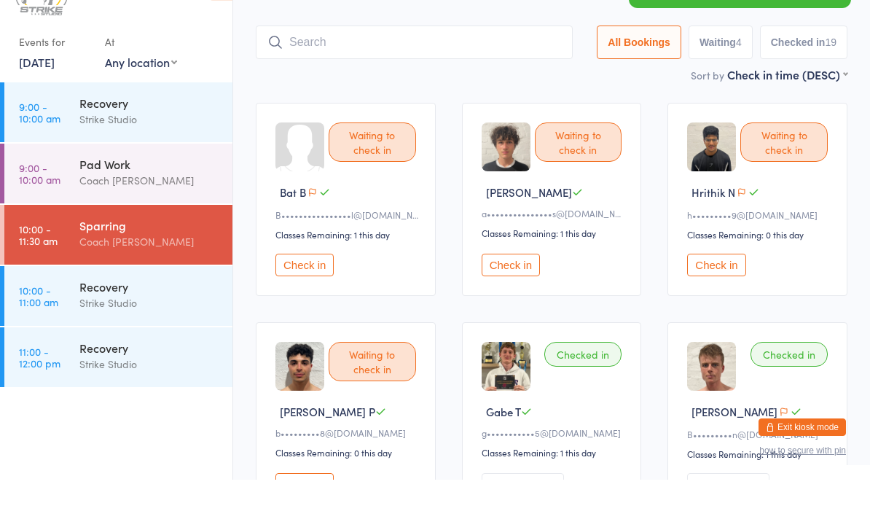
click at [737, 304] on button "Check in" at bounding box center [716, 315] width 58 height 23
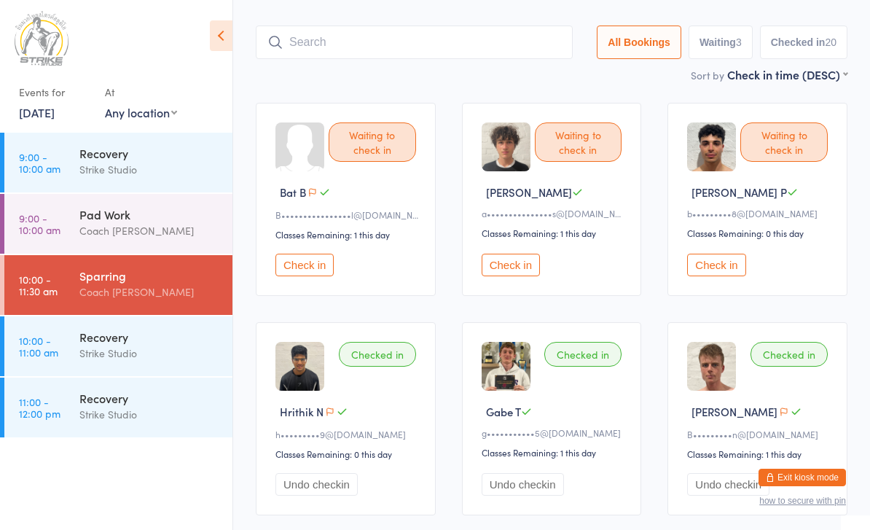
click at [384, 54] on input "search" at bounding box center [414, 43] width 317 height 34
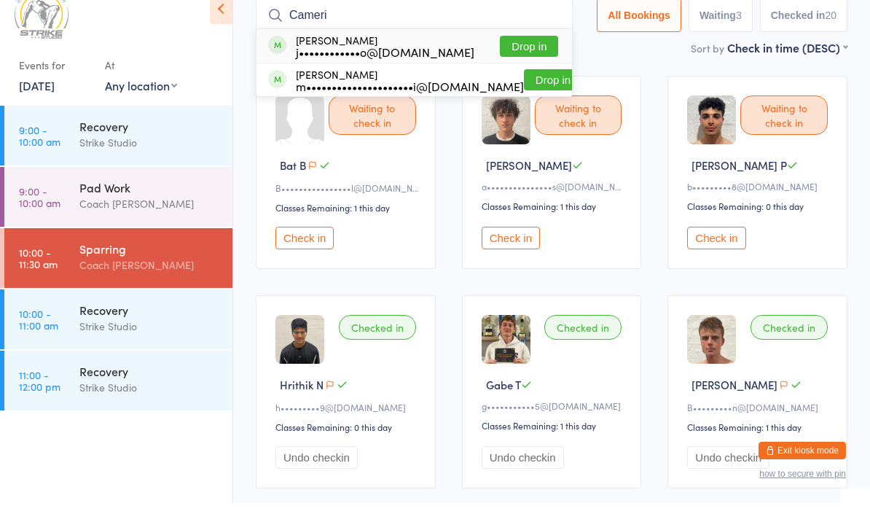
type input "Cameri"
click at [539, 63] on button "Drop in" at bounding box center [529, 73] width 58 height 21
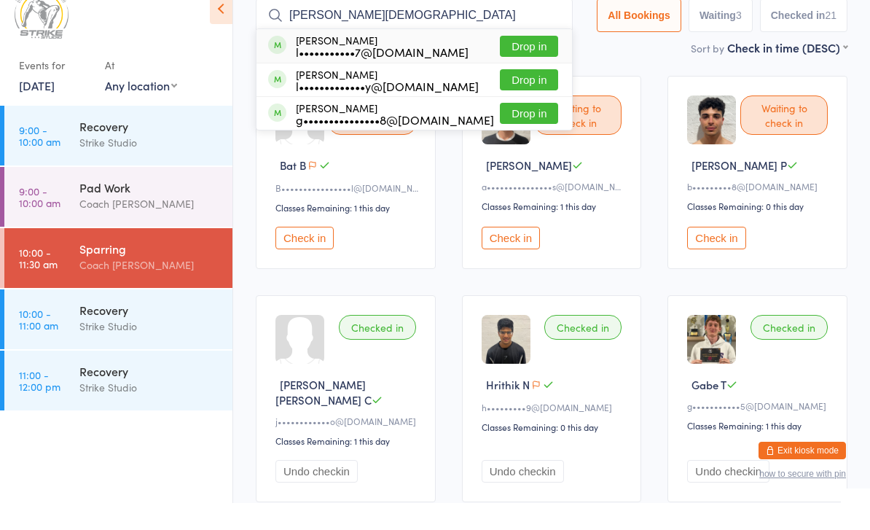
type input "[PERSON_NAME][DEMOGRAPHIC_DATA]"
click at [548, 63] on button "Drop in" at bounding box center [529, 73] width 58 height 21
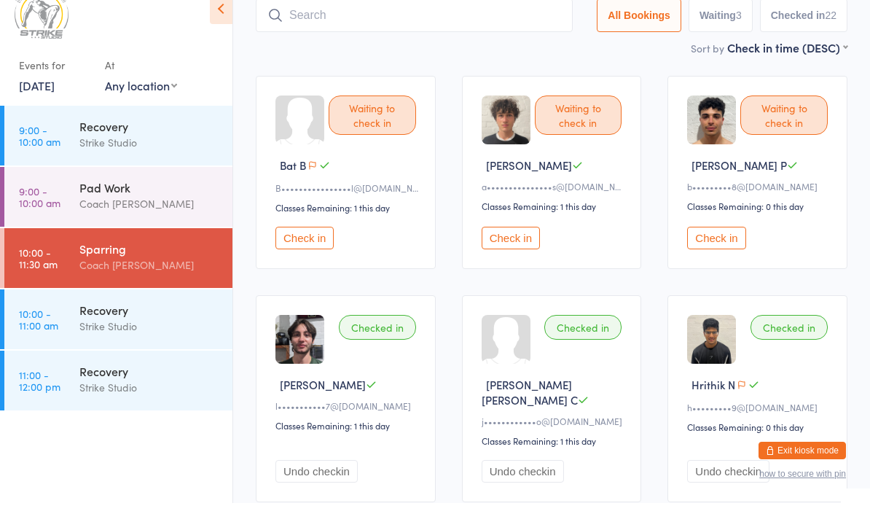
scroll to position [95, 0]
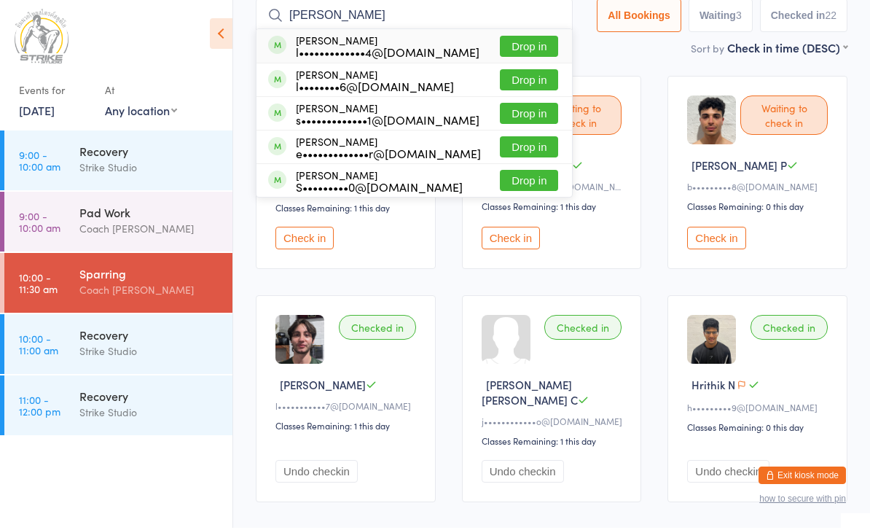
type input "[PERSON_NAME]"
click at [534, 44] on button "Drop in" at bounding box center [529, 48] width 58 height 21
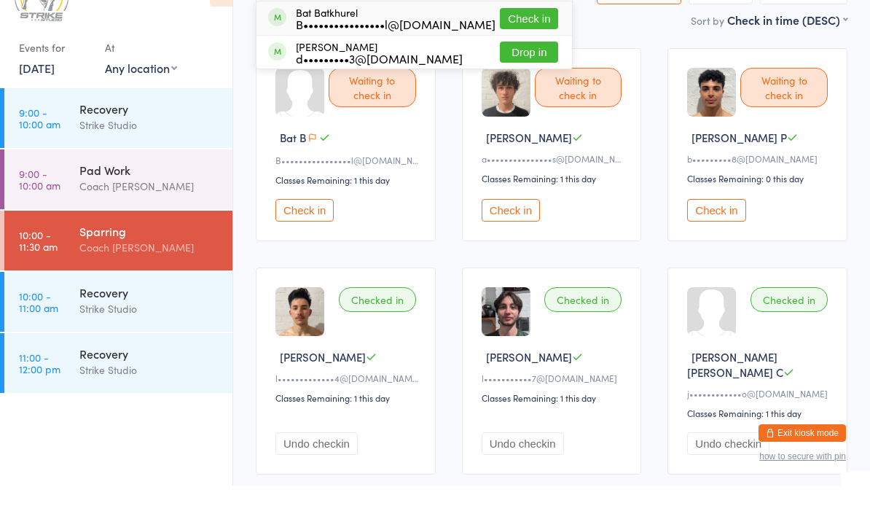
click at [312, 243] on button "Check in" at bounding box center [304, 254] width 58 height 23
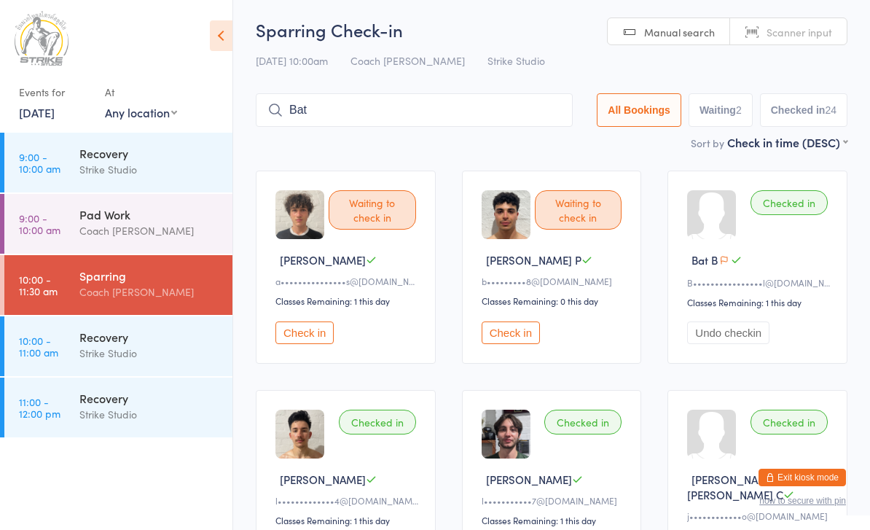
scroll to position [0, 0]
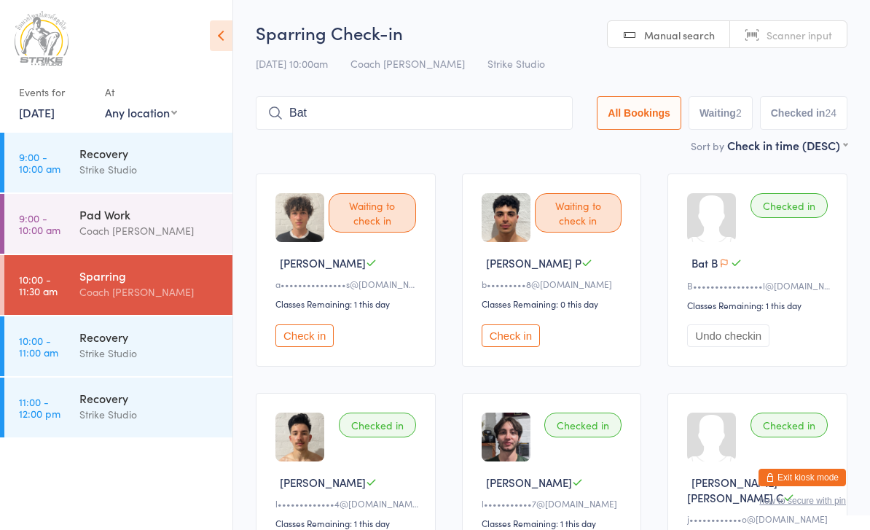
click at [457, 122] on input "Bat" at bounding box center [414, 113] width 317 height 34
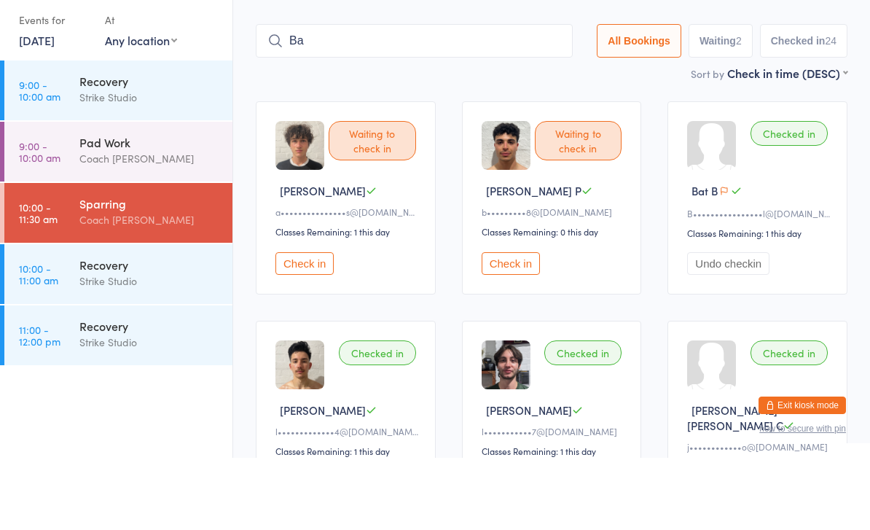
scroll to position [84, 0]
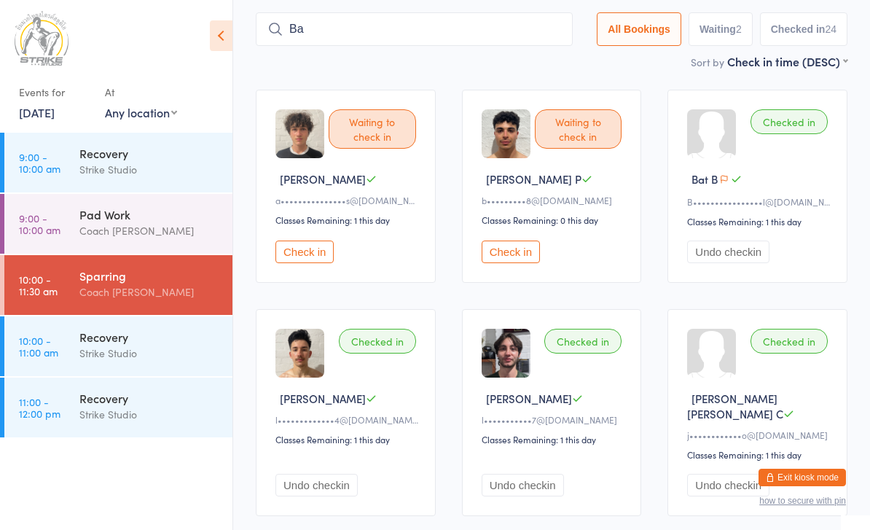
type input "B"
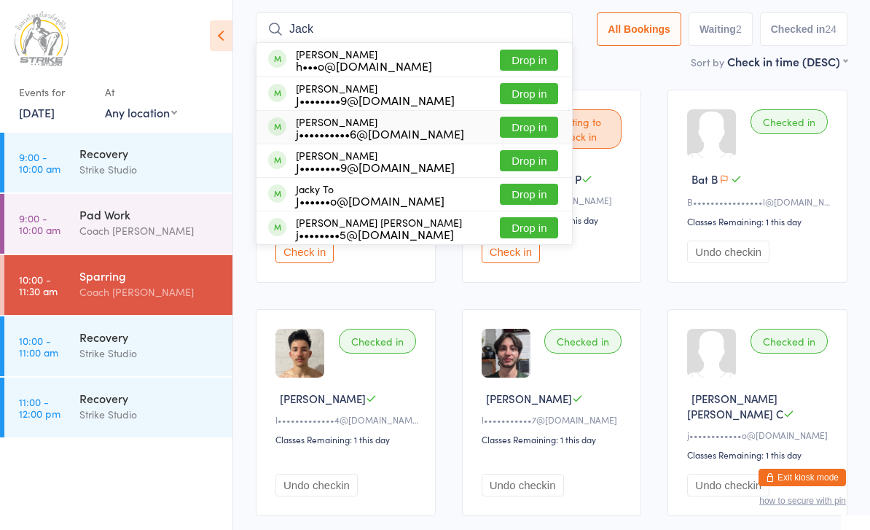
type input "Jack"
click at [525, 137] on button "Drop in" at bounding box center [529, 127] width 58 height 21
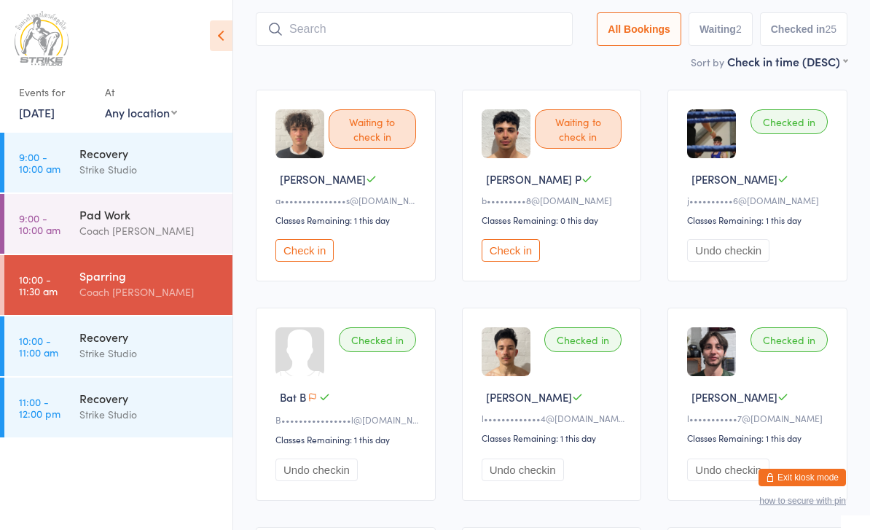
click at [323, 278] on div "Waiting to check in [PERSON_NAME] C a•••••••••••••••s@[DOMAIN_NAME] Classes Rem…" at bounding box center [346, 186] width 180 height 192
click at [308, 254] on button "Check in" at bounding box center [304, 250] width 58 height 23
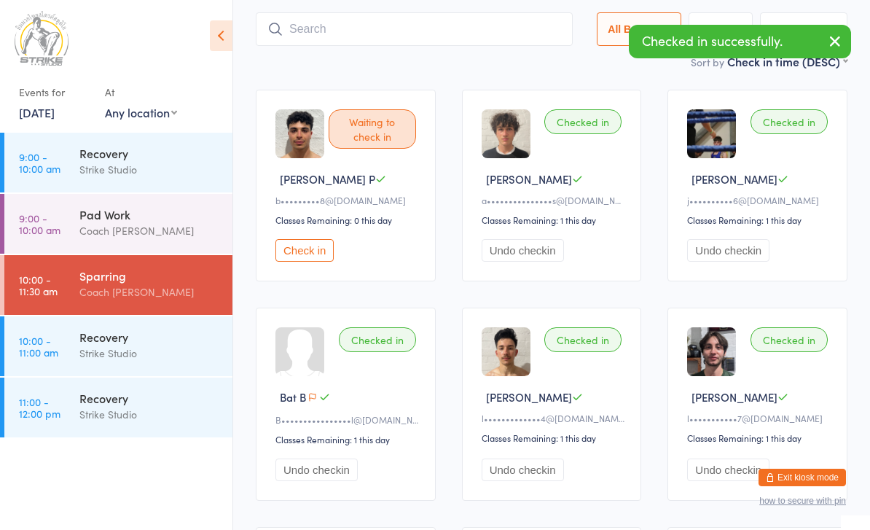
click at [422, 34] on input "search" at bounding box center [414, 29] width 317 height 34
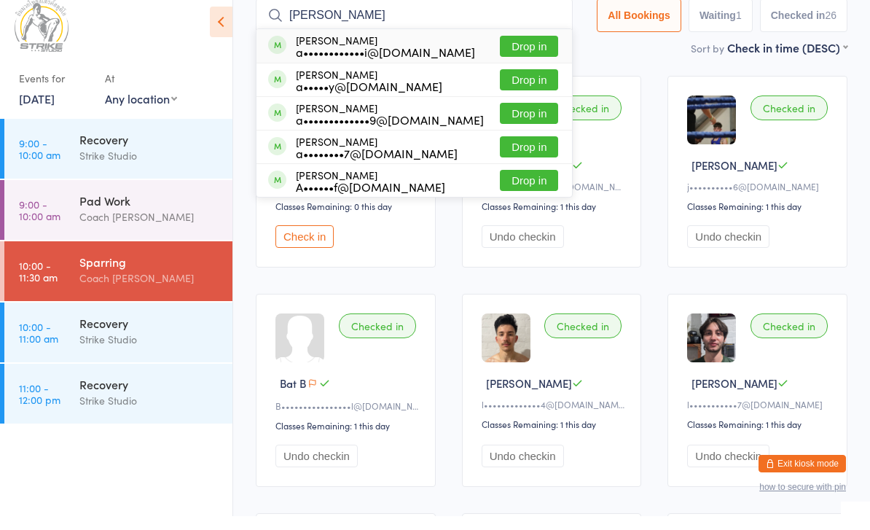
type input "[PERSON_NAME]"
click at [524, 117] on button "Drop in" at bounding box center [529, 127] width 58 height 21
